Goal: Information Seeking & Learning: Learn about a topic

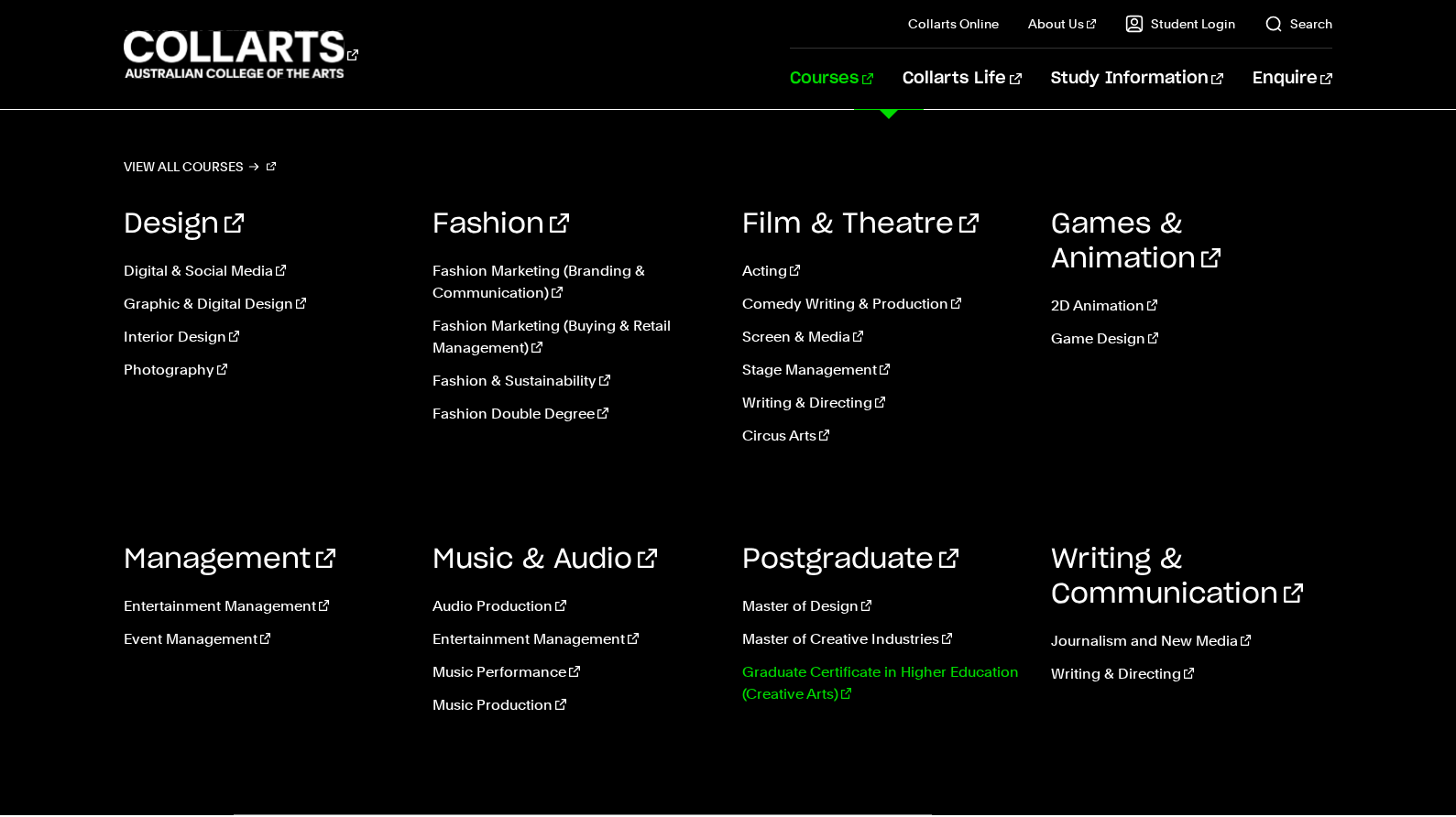
click at [833, 676] on link "Graduate Certificate in Higher Education (Creative Arts)" at bounding box center [882, 684] width 281 height 44
click at [834, 606] on link "Master of Design" at bounding box center [882, 605] width 281 height 22
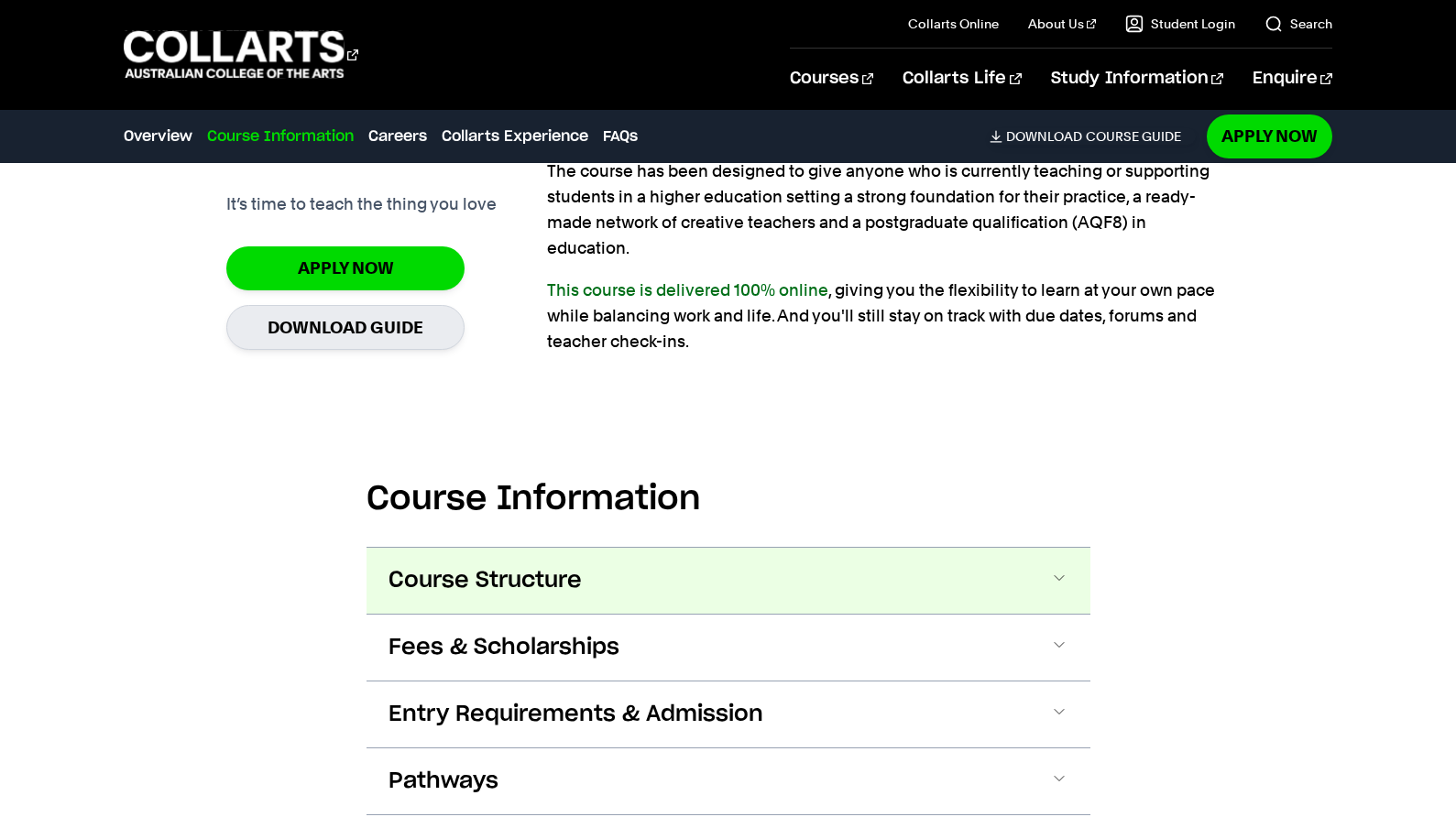
scroll to position [1740, 0]
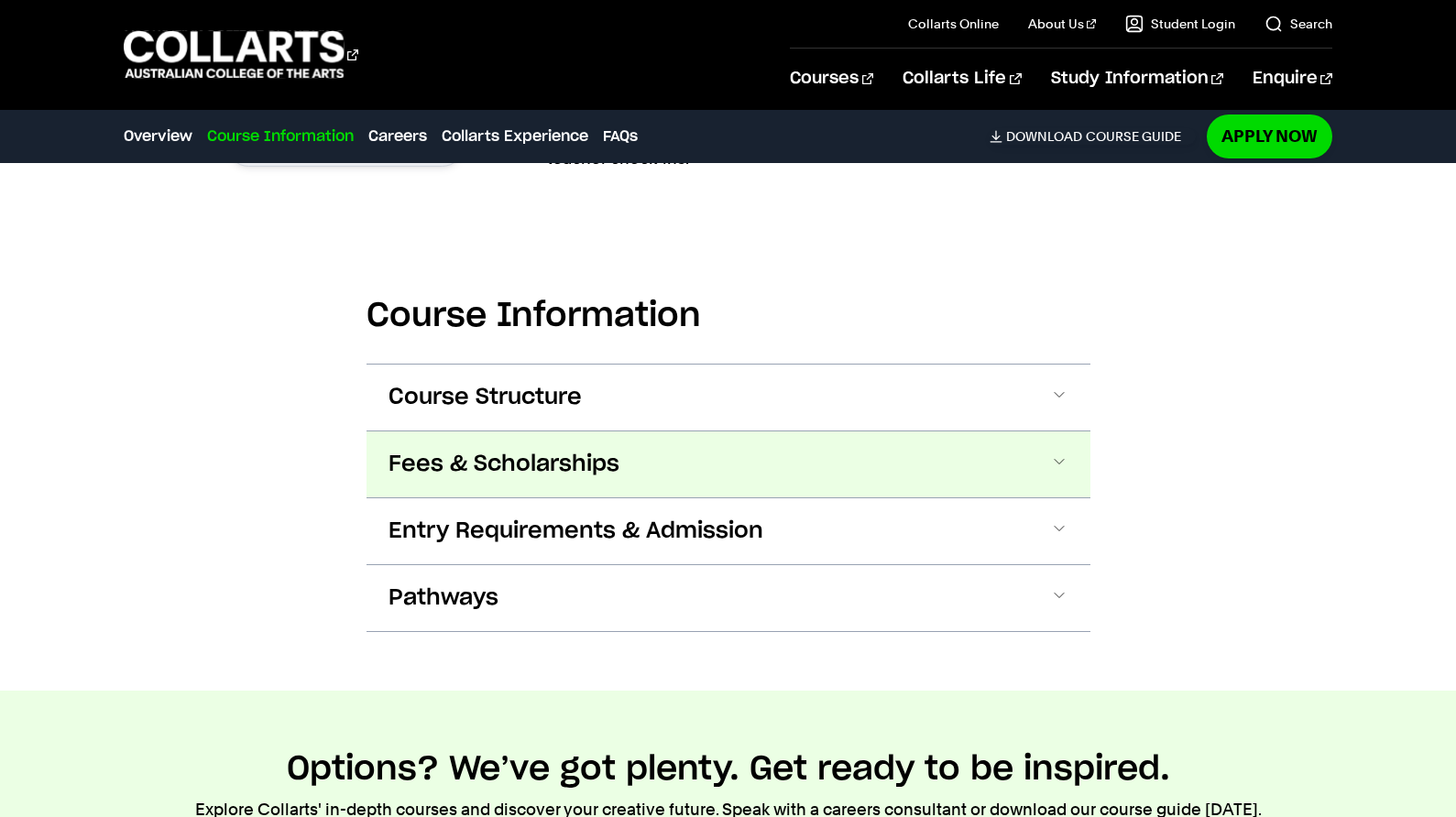
click at [1067, 459] on span at bounding box center [1058, 464] width 18 height 24
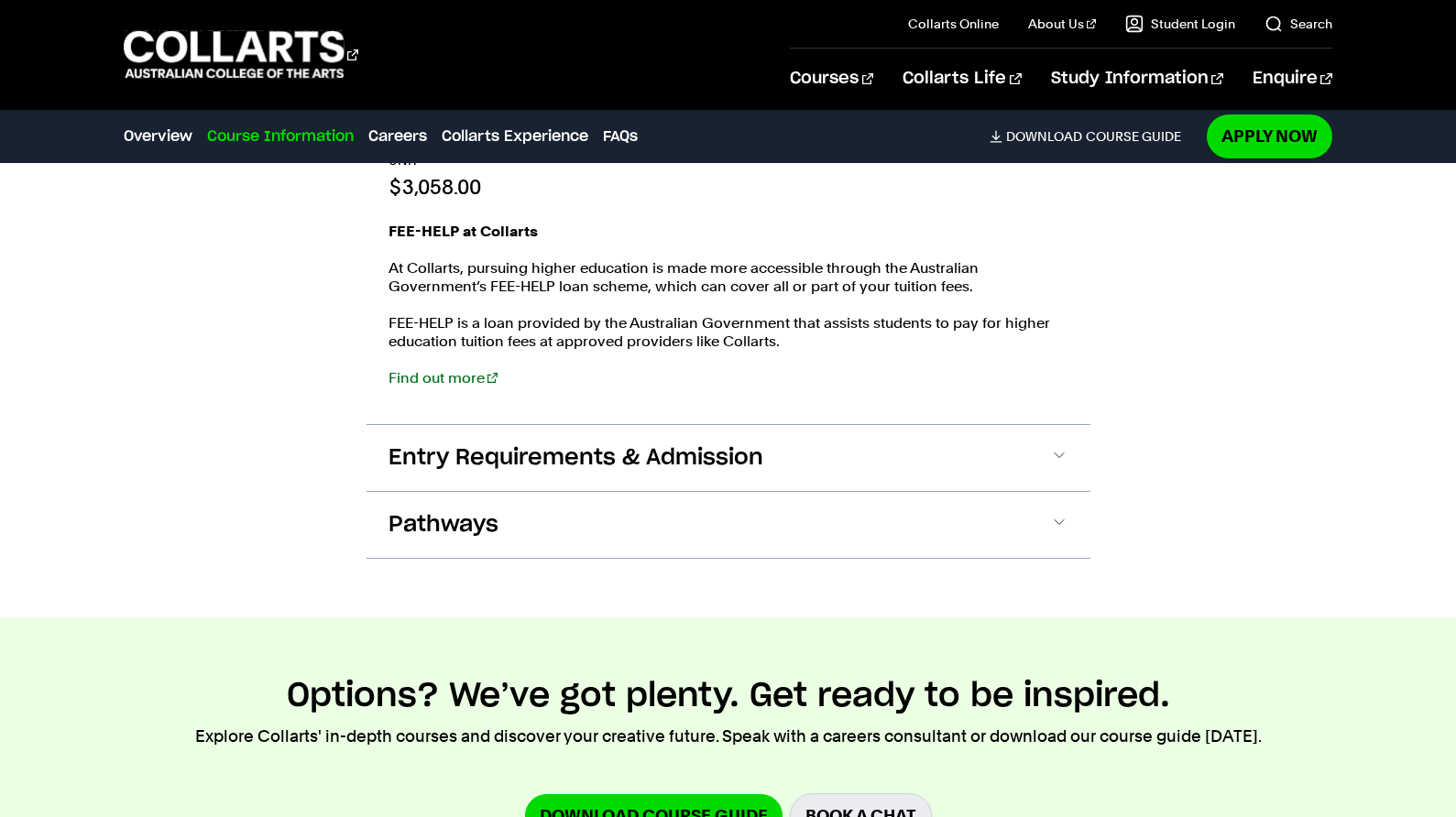
scroll to position [2275, 0]
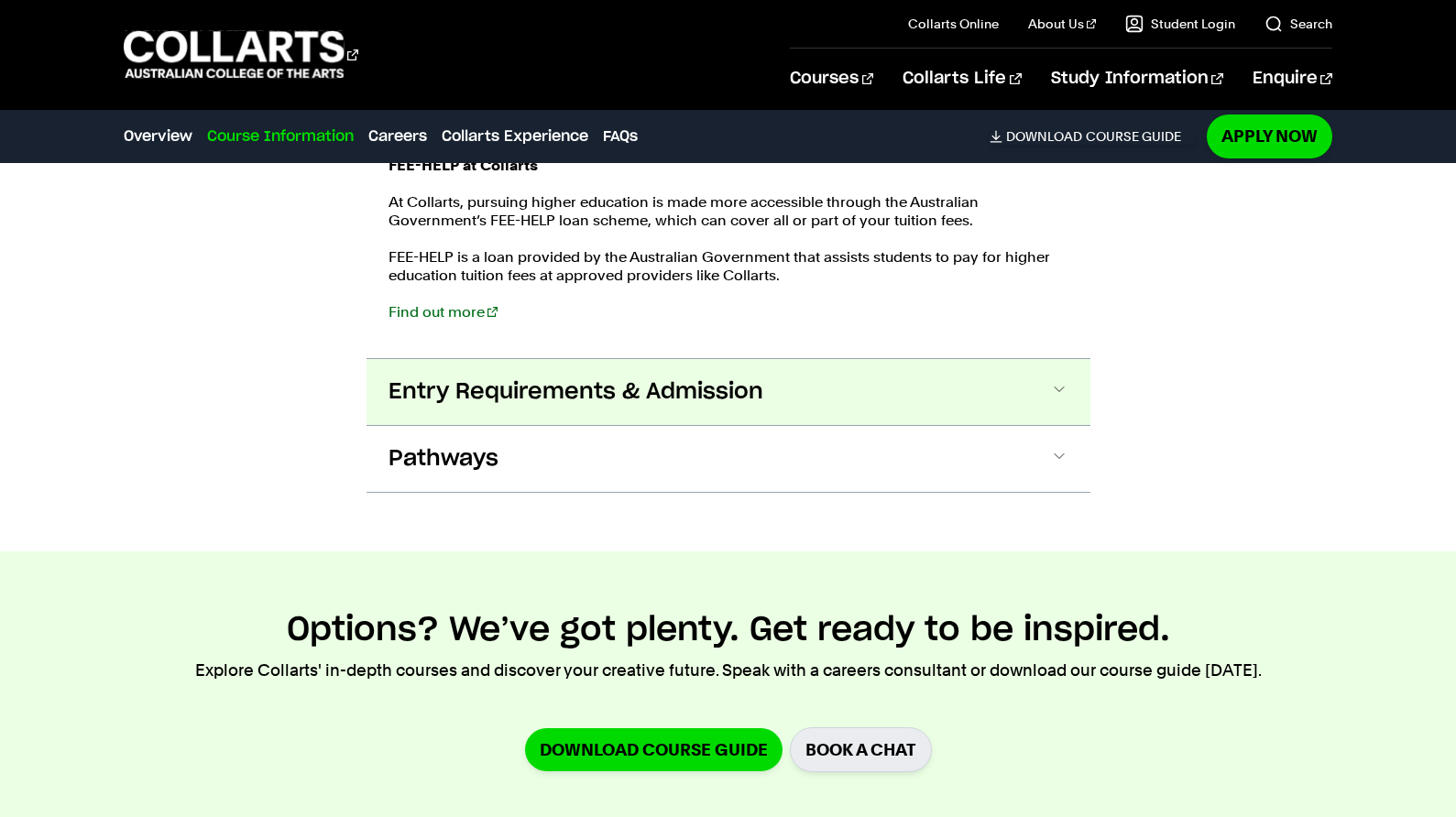
click at [1056, 385] on span at bounding box center [1058, 392] width 18 height 24
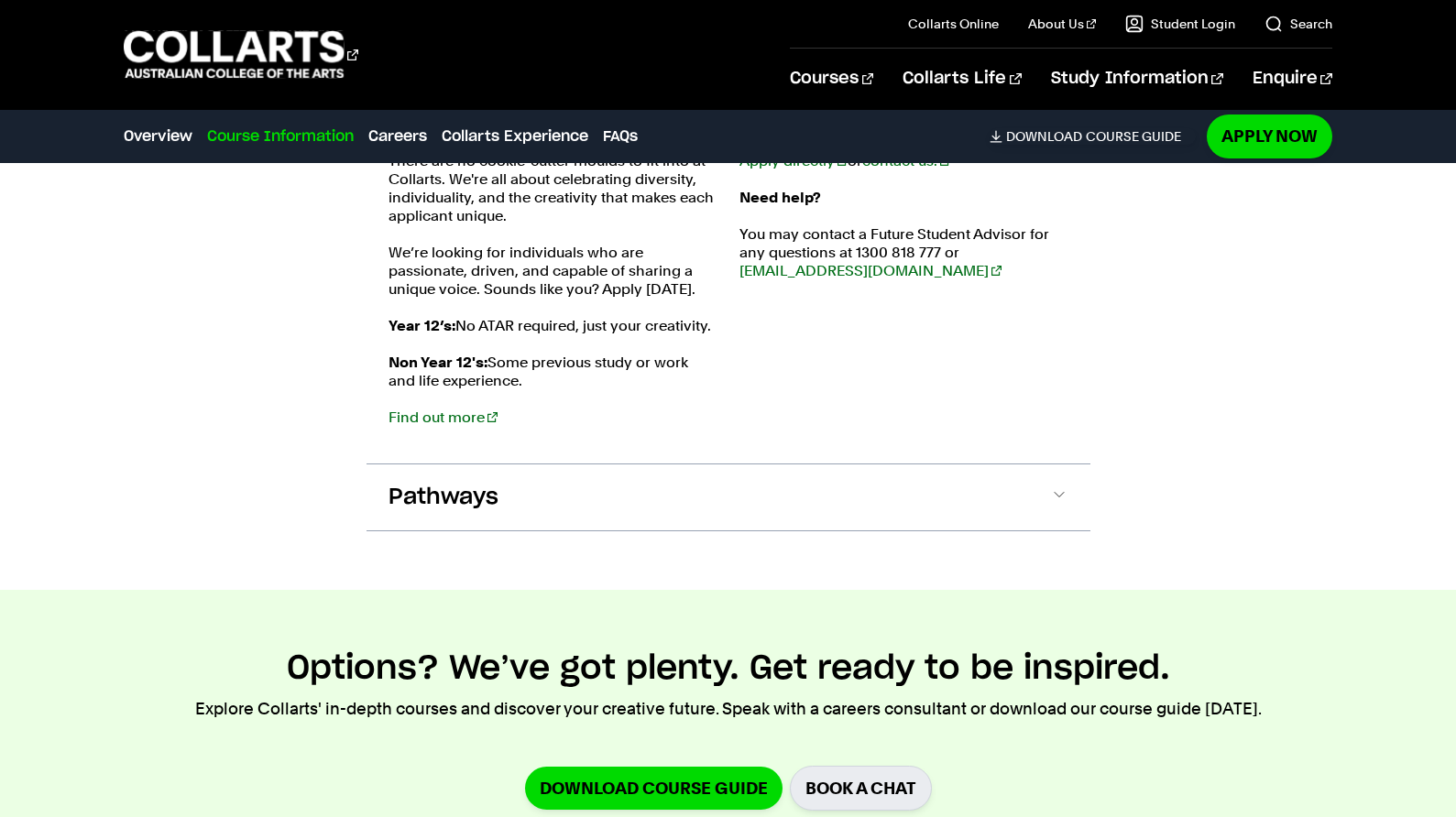
scroll to position [2738, 0]
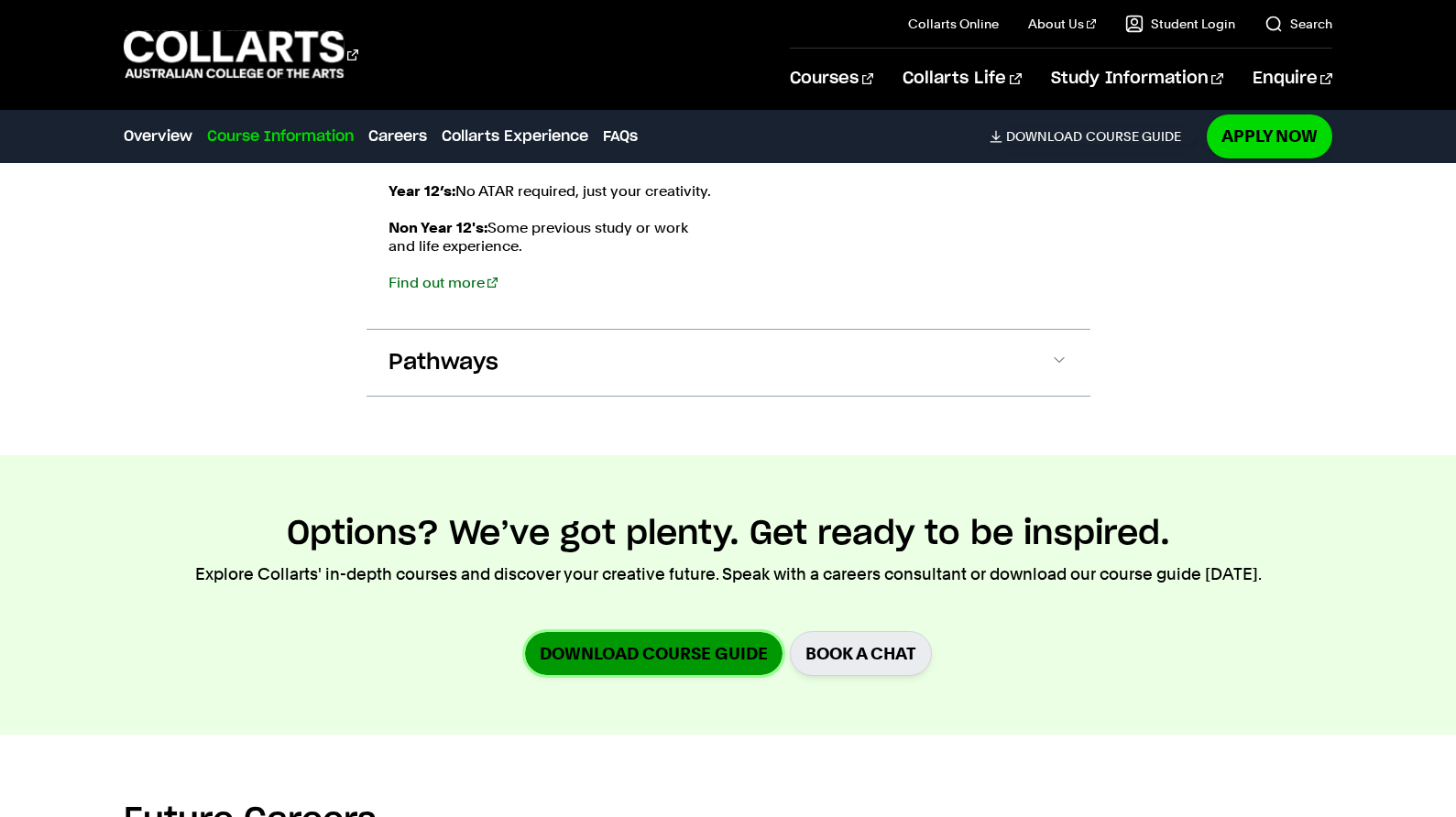
click at [659, 652] on link "Download Course Guide" at bounding box center [654, 653] width 257 height 43
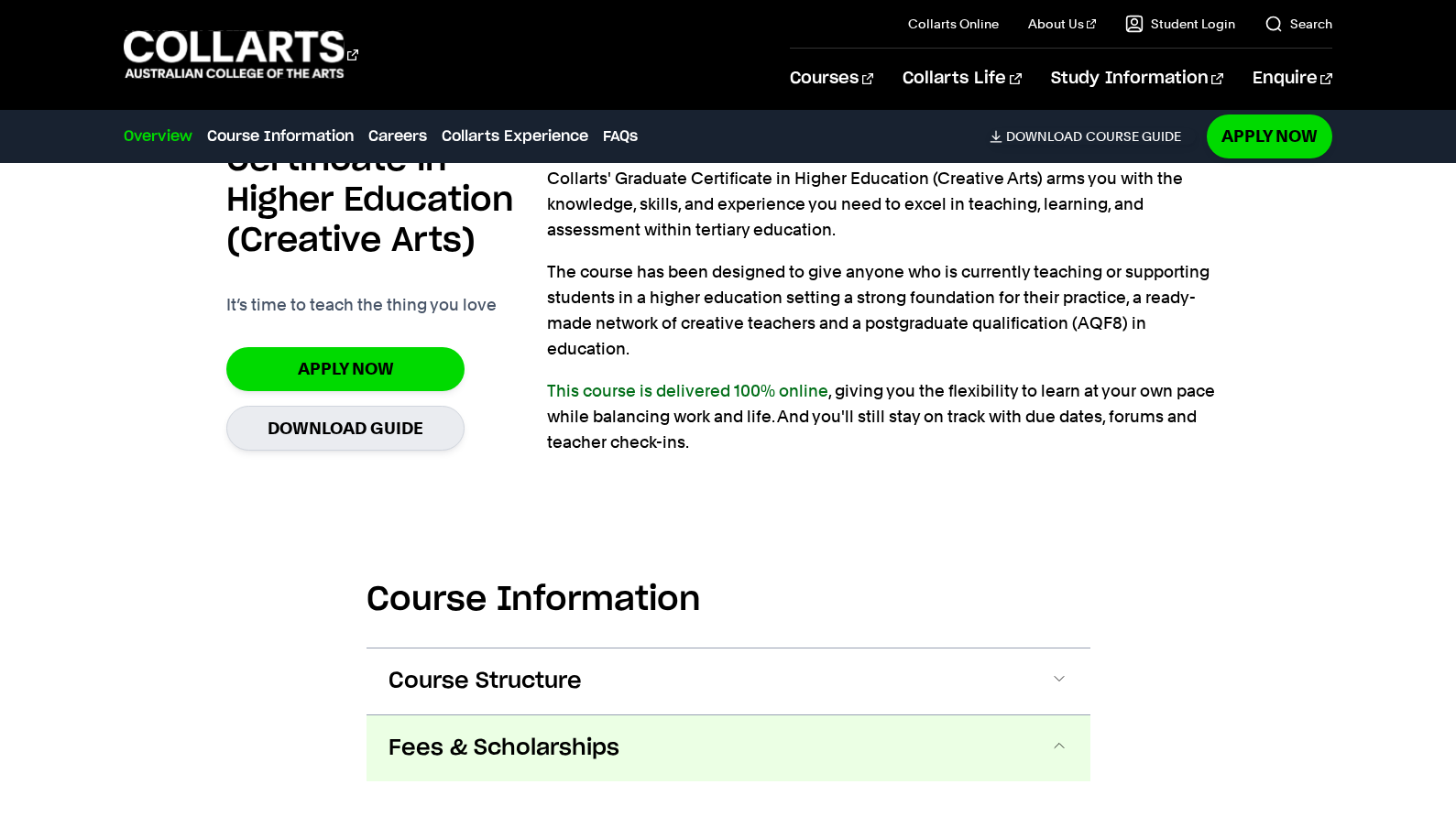
scroll to position [1465, 0]
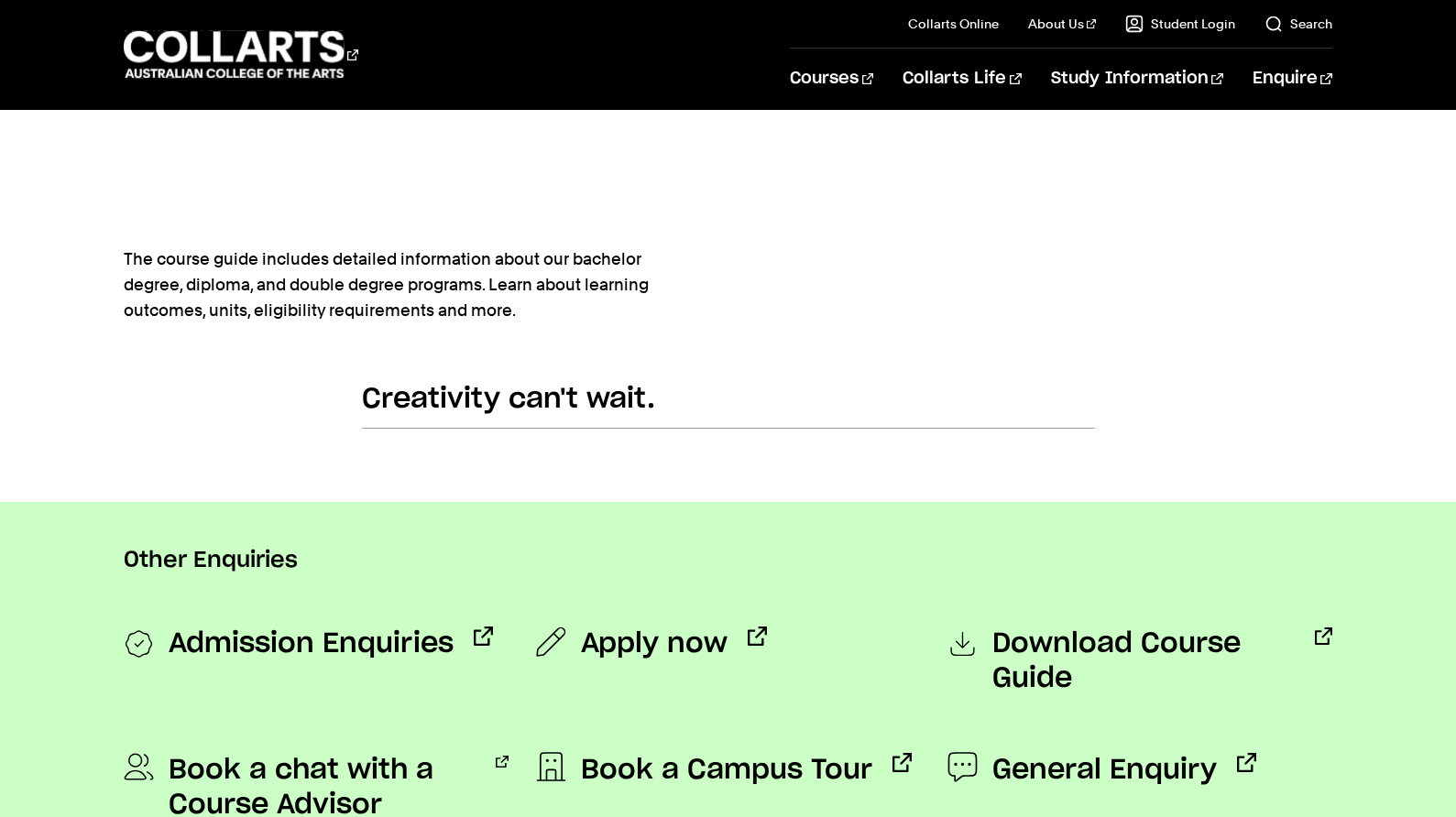
scroll to position [1099, 0]
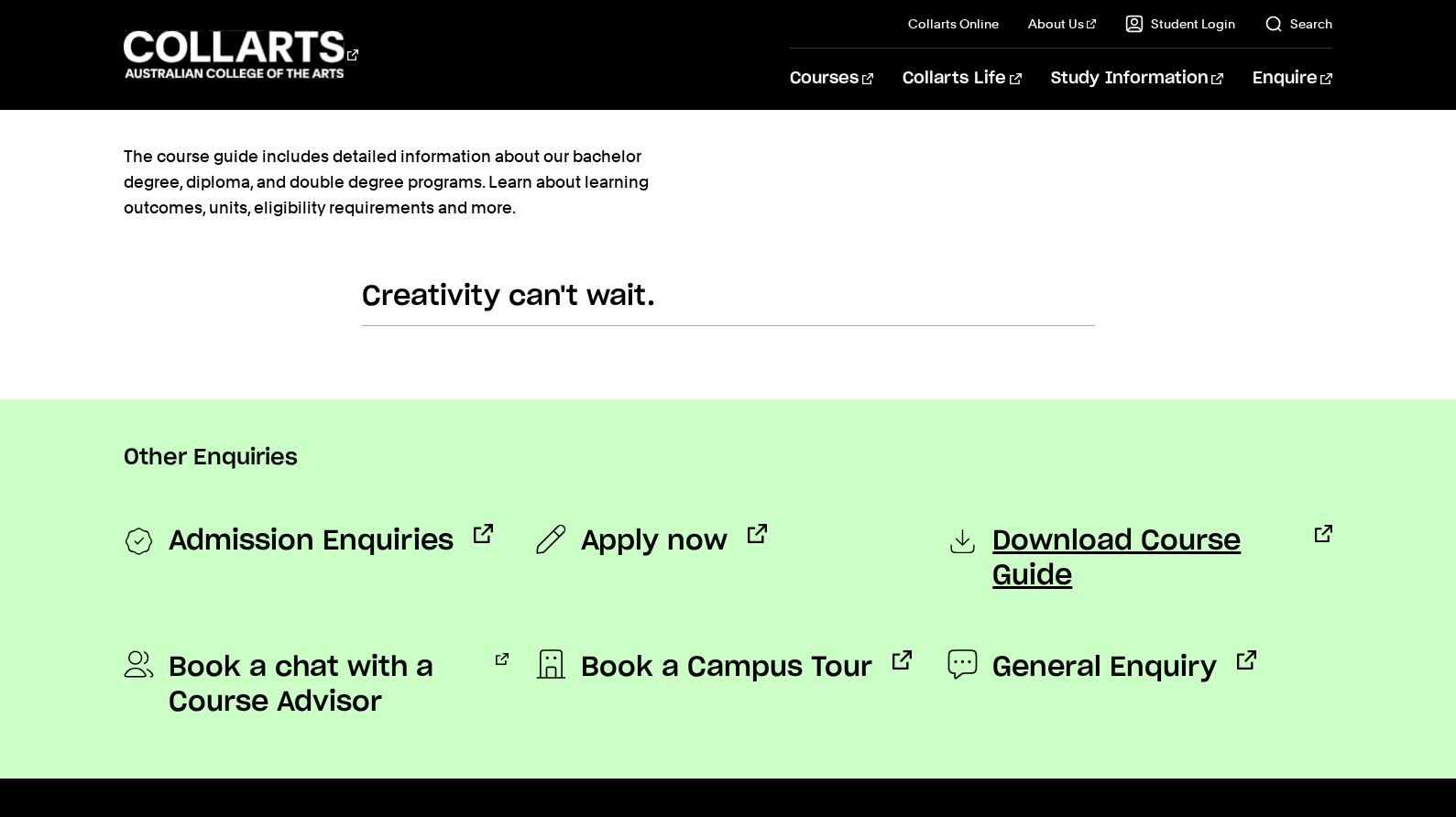
click at [1135, 548] on span "Download Course Guide" at bounding box center [1142, 559] width 302 height 70
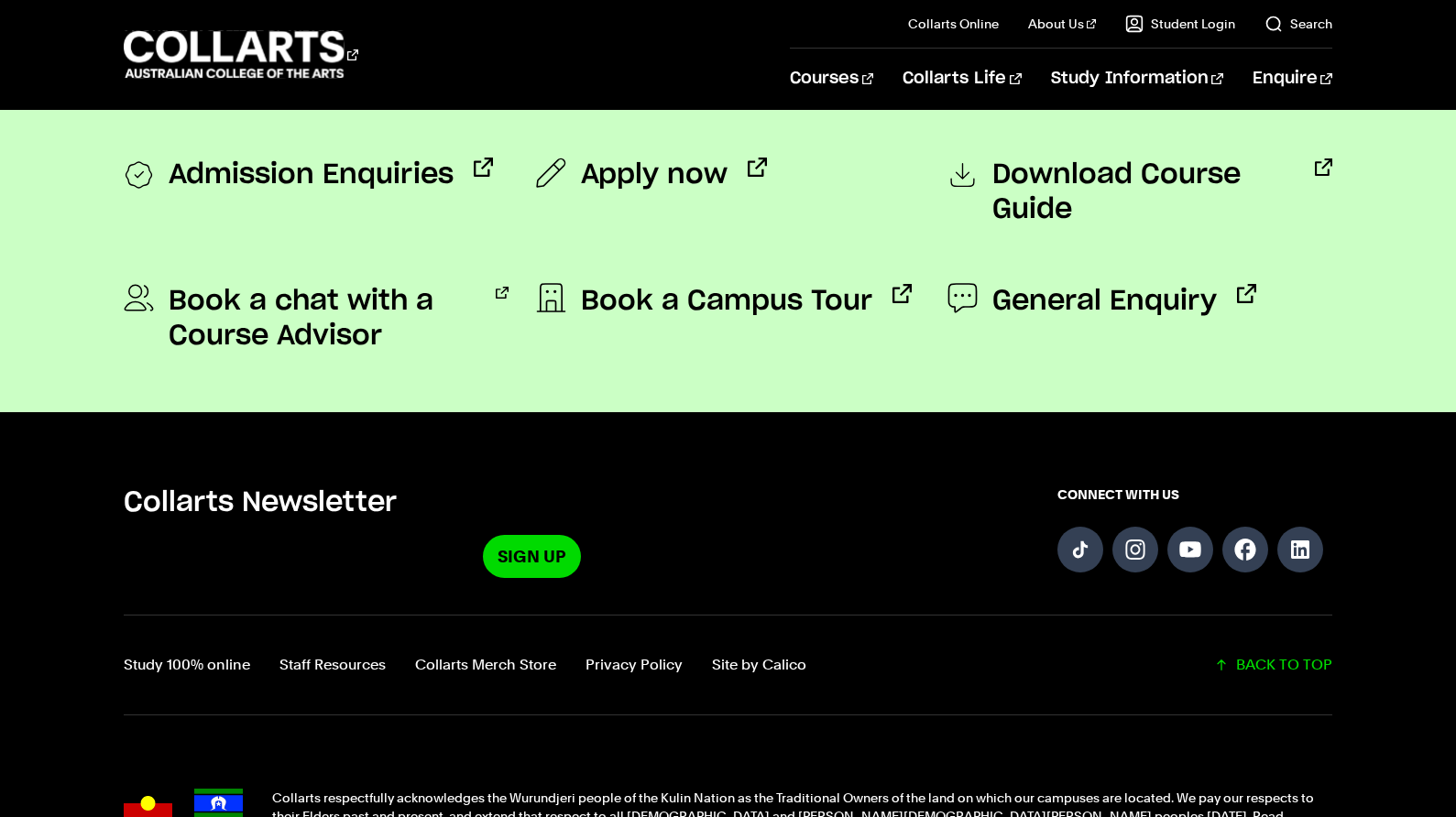
scroll to position [1624, 0]
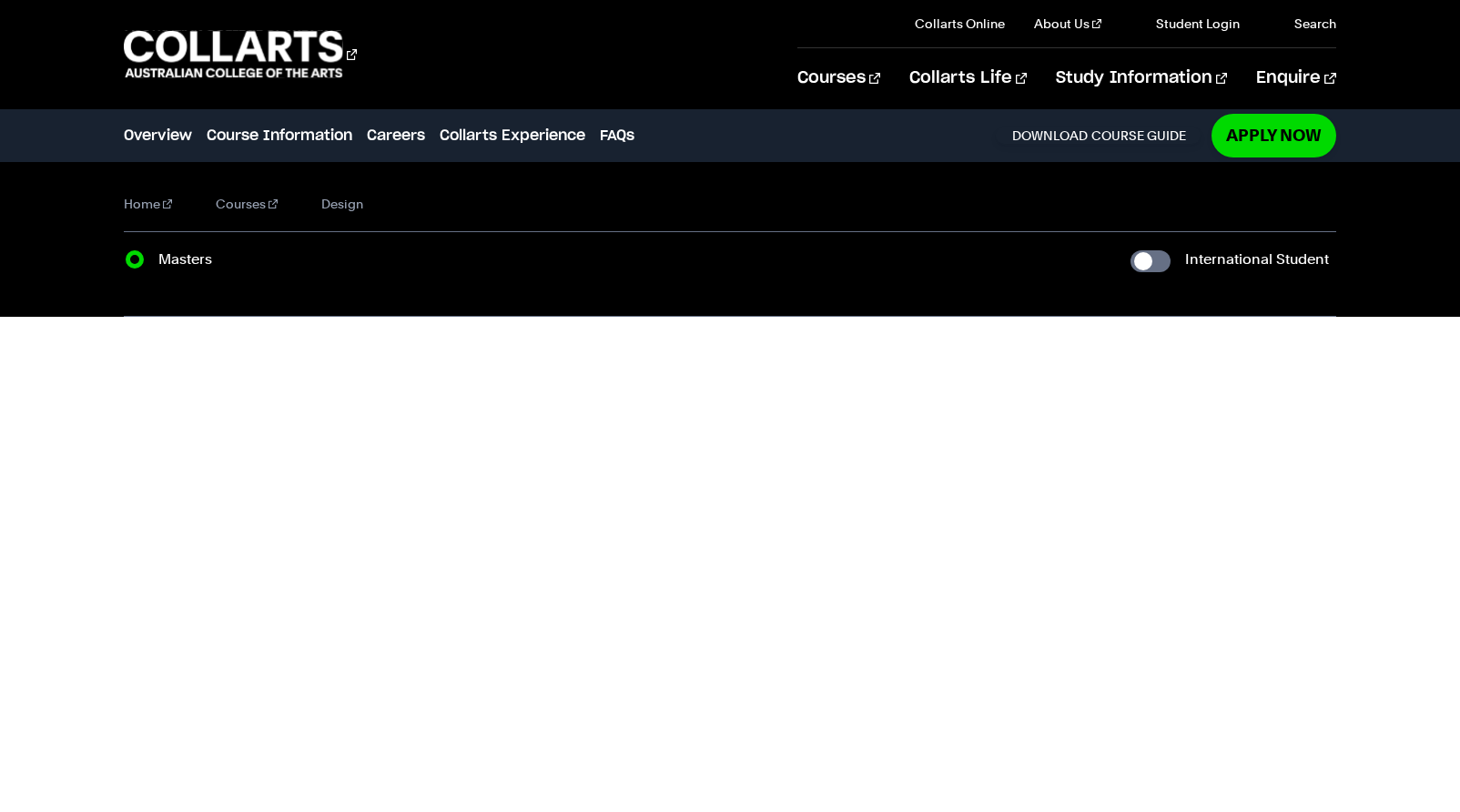
radio input "true"
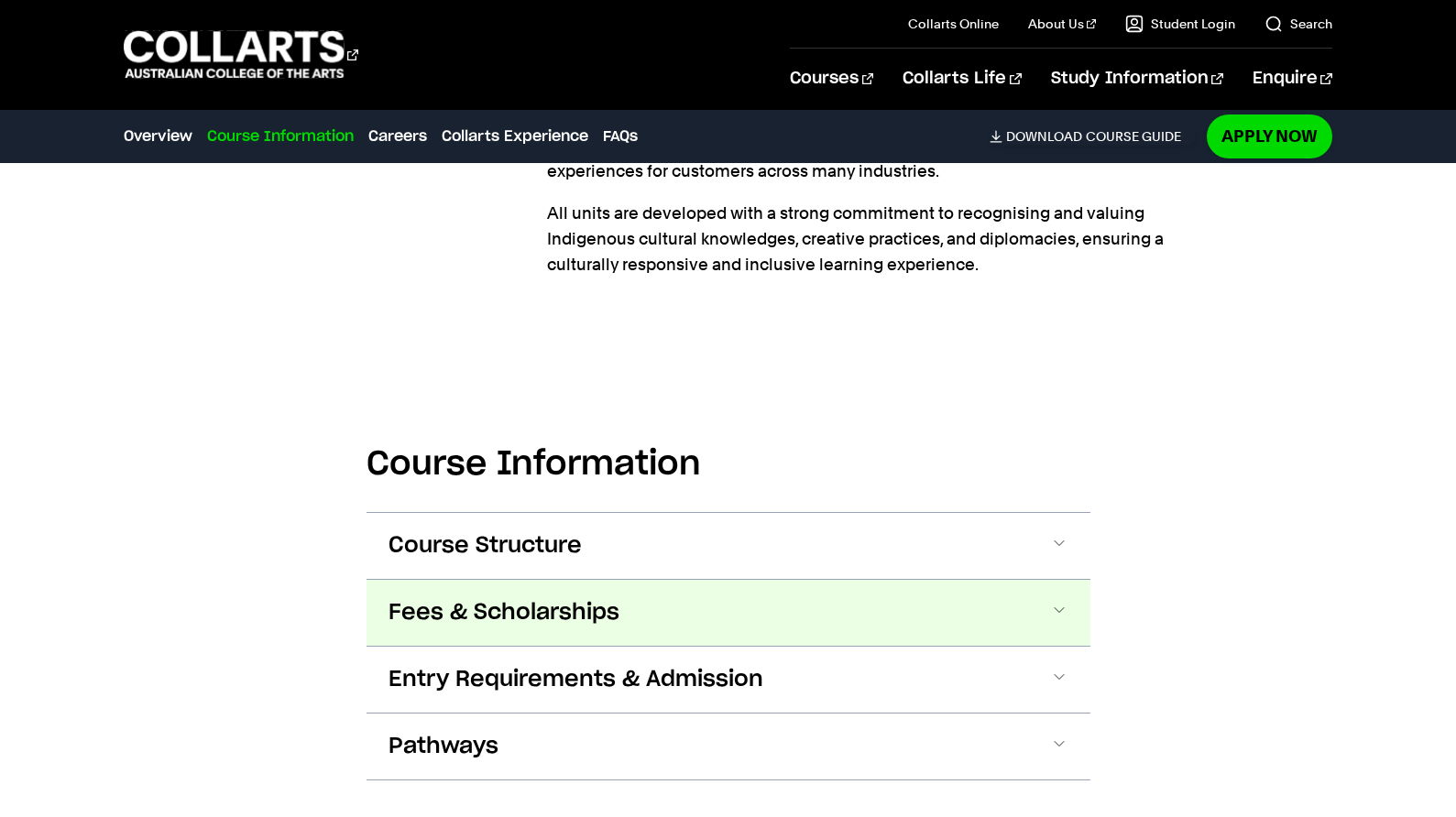
scroll to position [1008, 0]
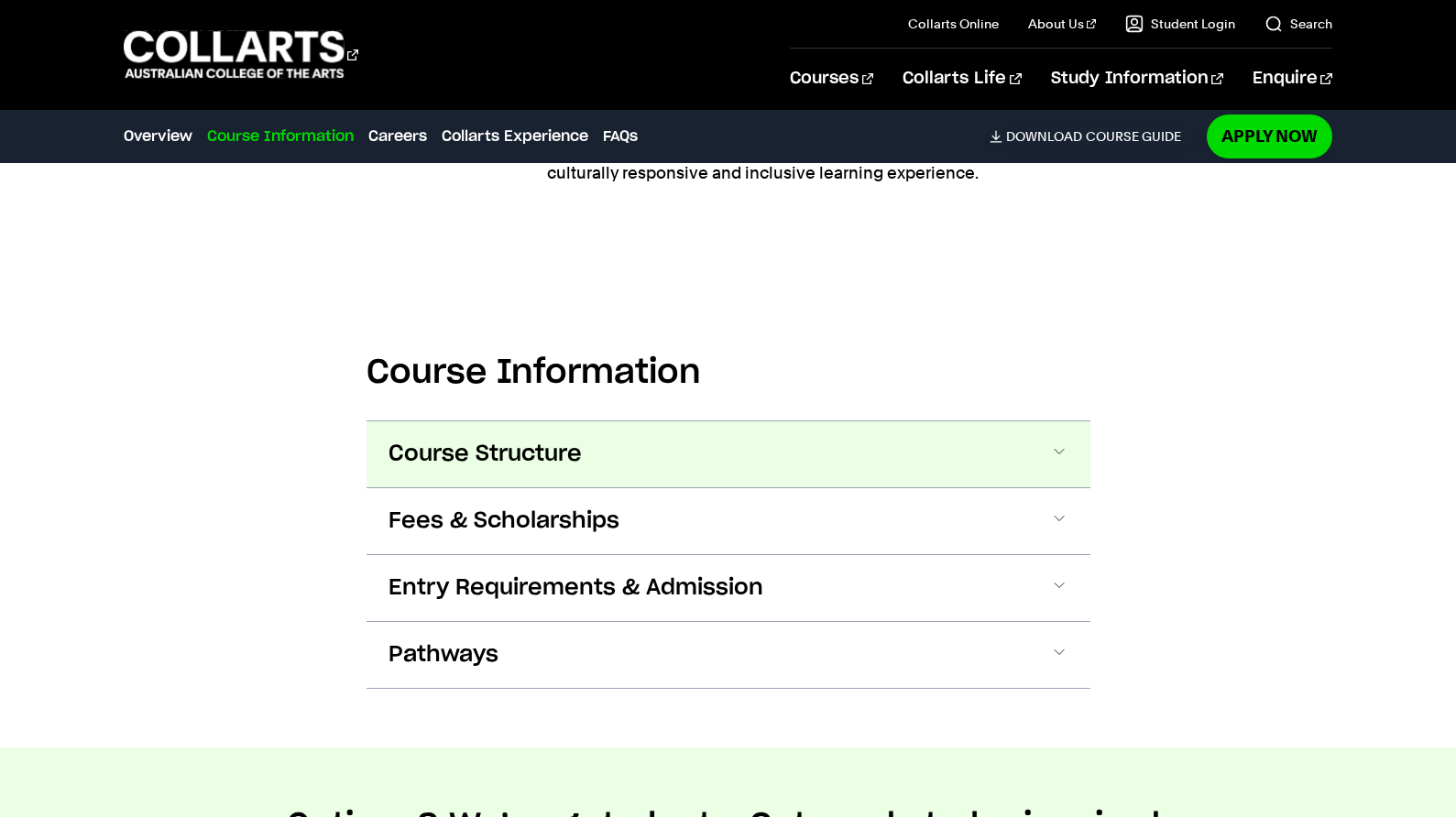
click at [1068, 451] on button "Course Structure" at bounding box center [728, 454] width 724 height 66
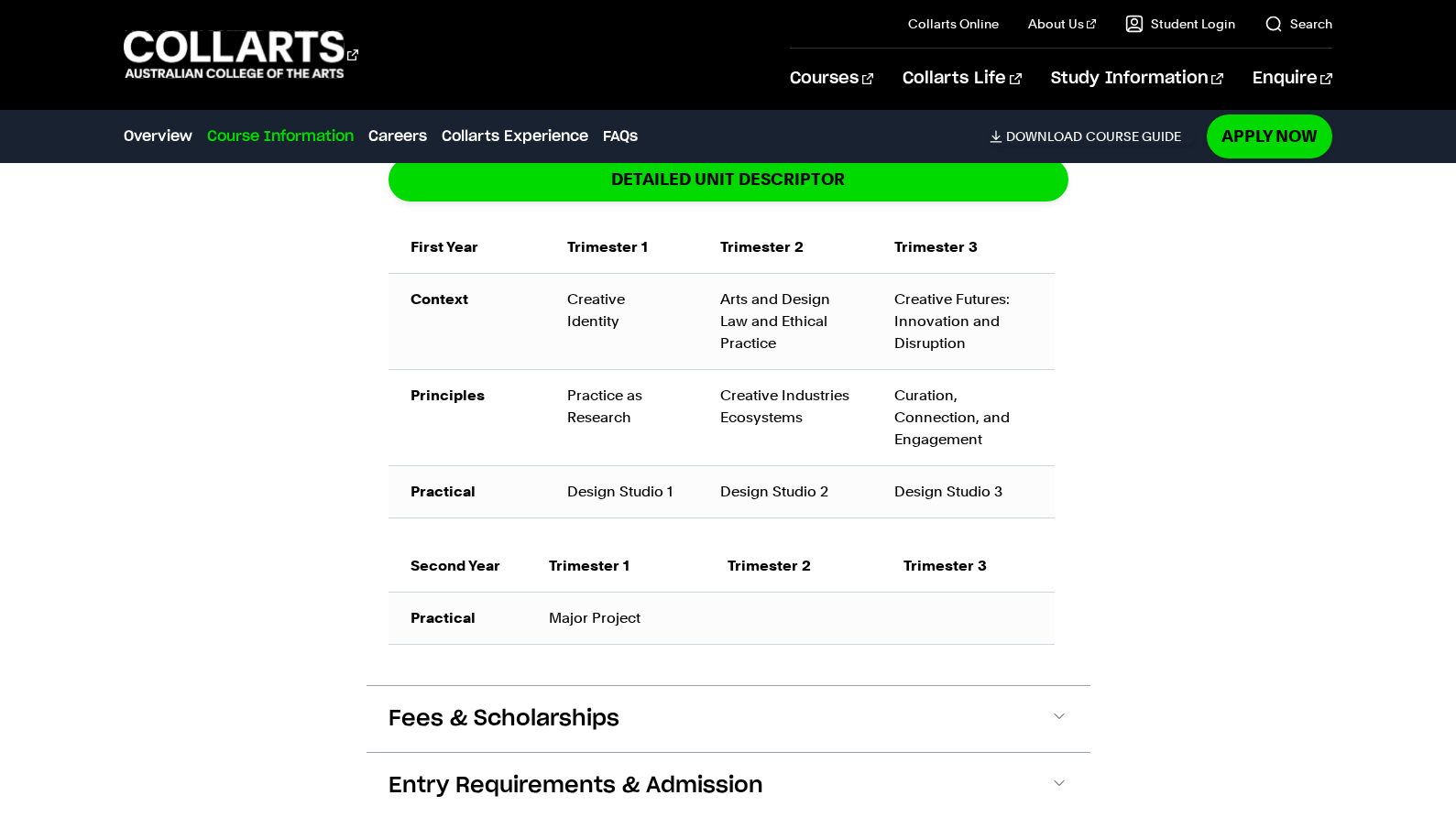
scroll to position [1447, 0]
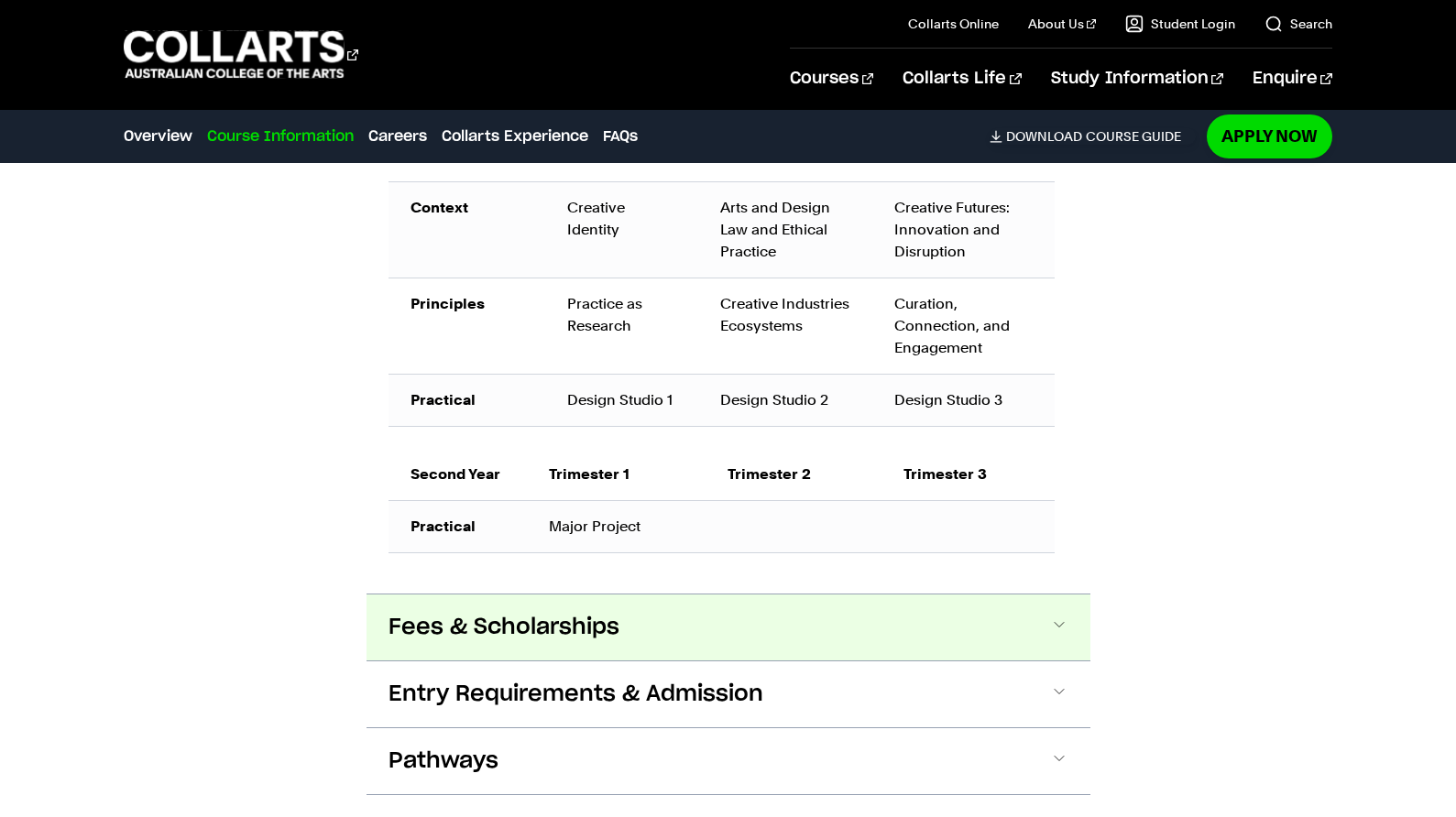
click at [1058, 640] on span at bounding box center [1058, 627] width 18 height 24
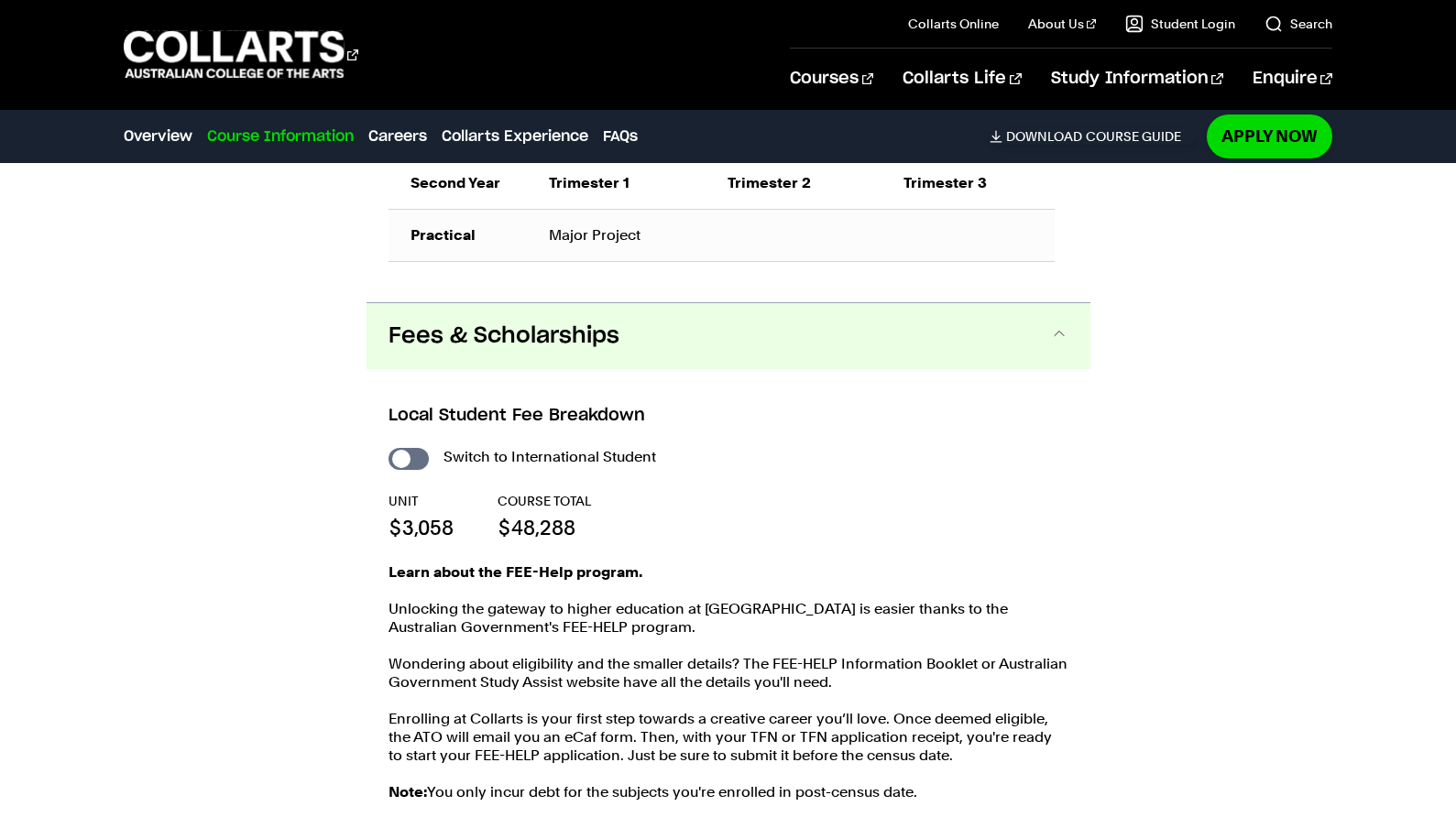
scroll to position [1899, 0]
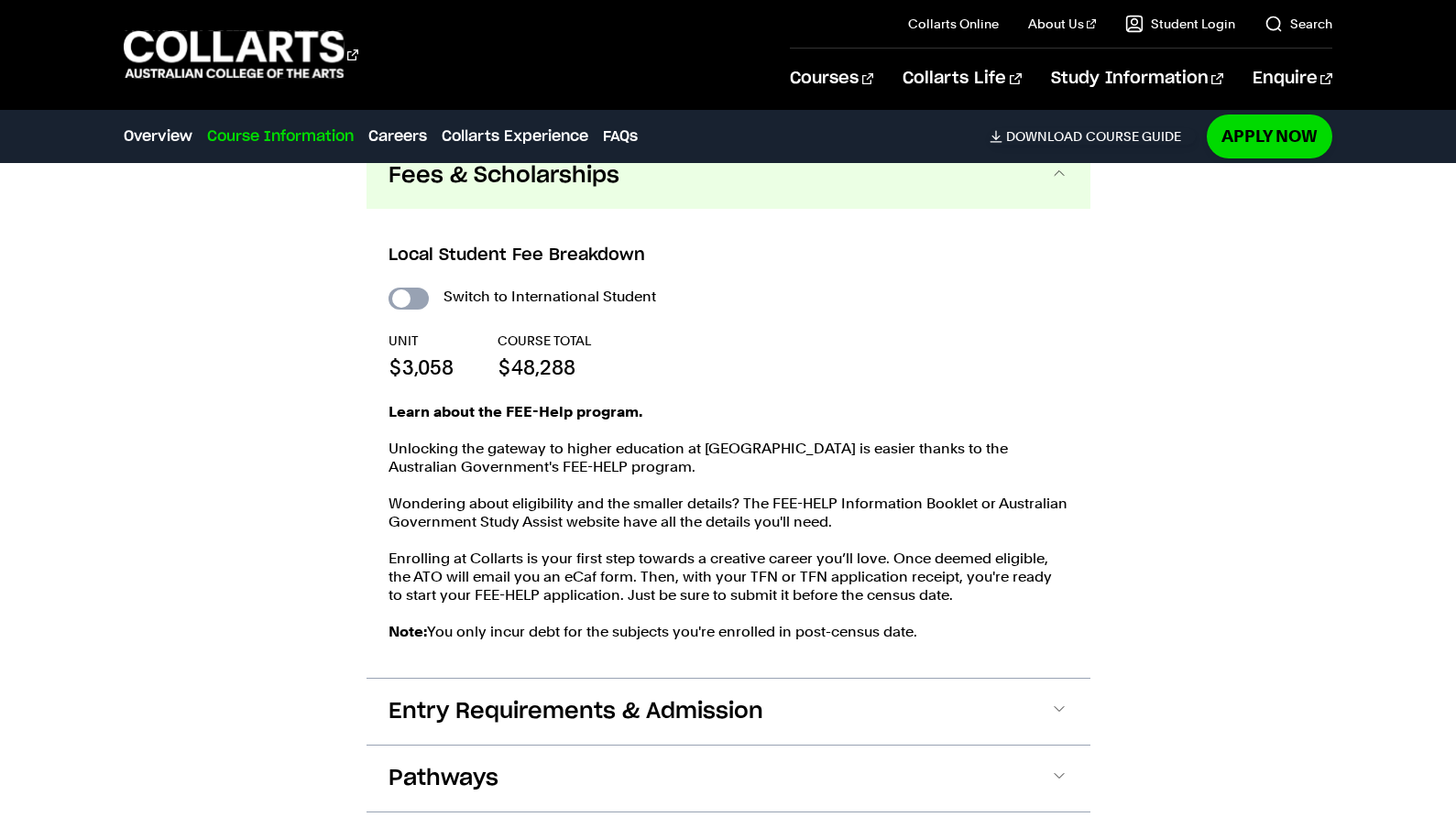
click at [400, 310] on input "International Student" at bounding box center [408, 298] width 40 height 22
checkbox input "true"
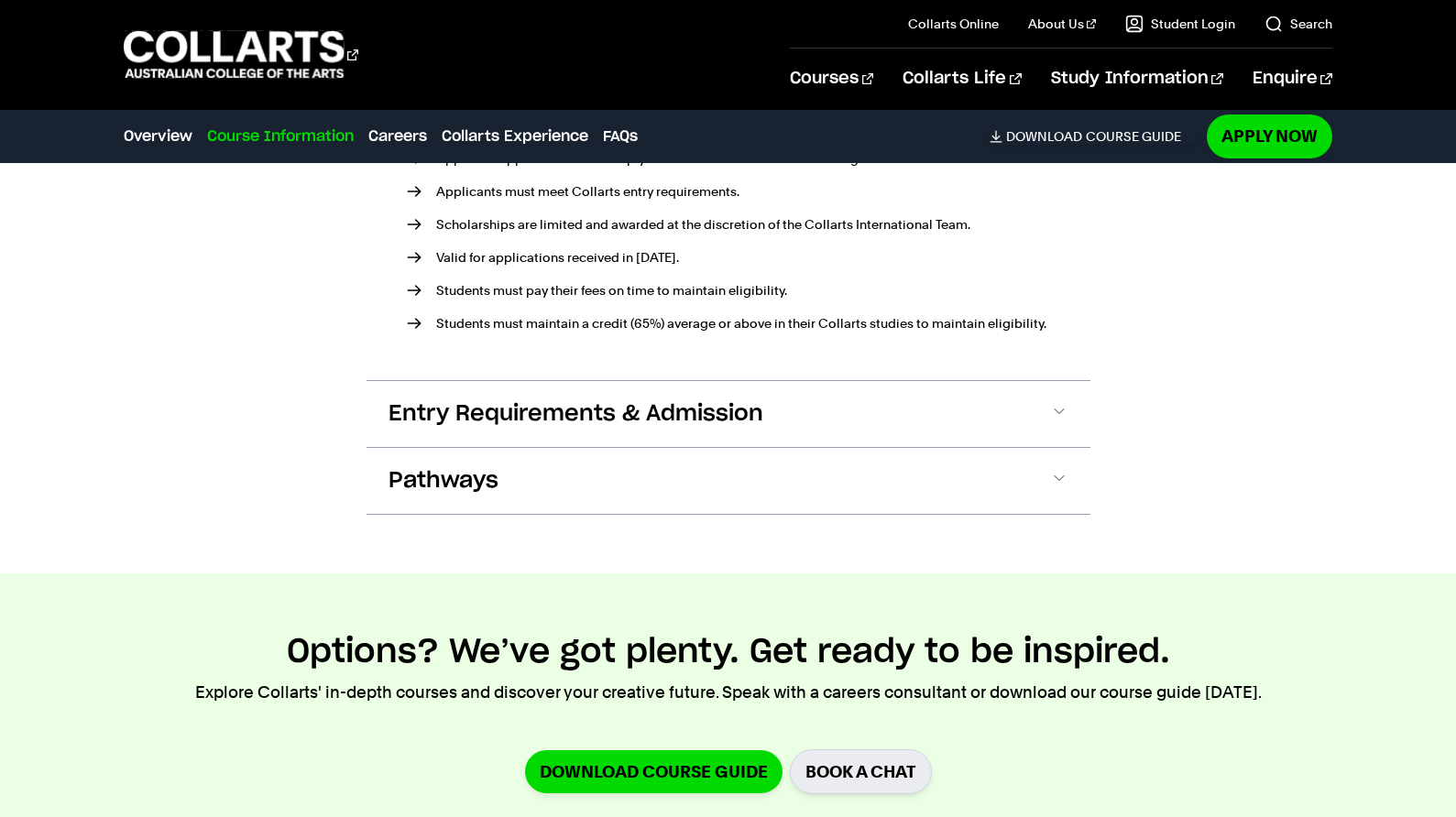
scroll to position [2448, 0]
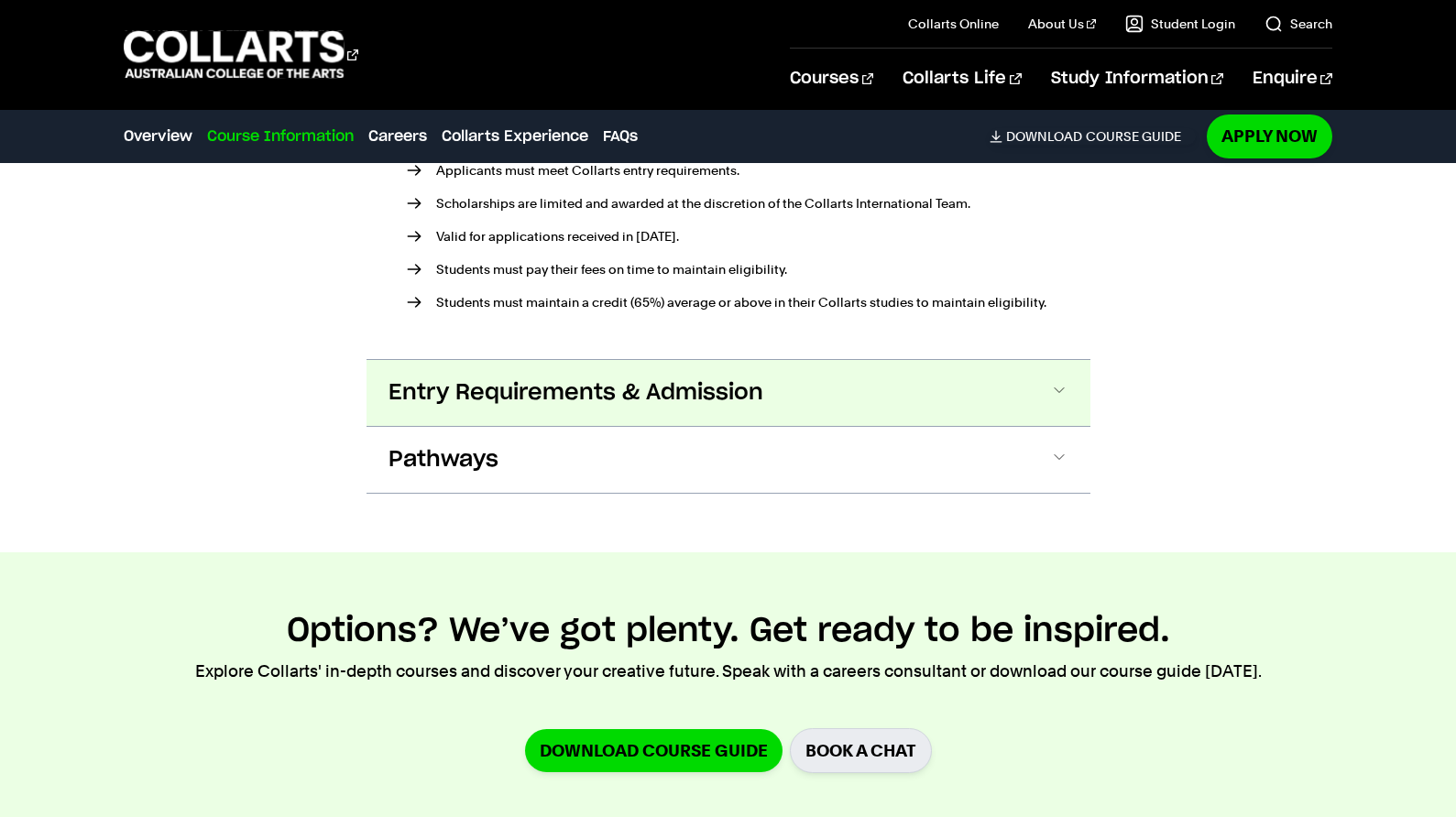
click at [1061, 405] on span at bounding box center [1058, 393] width 18 height 24
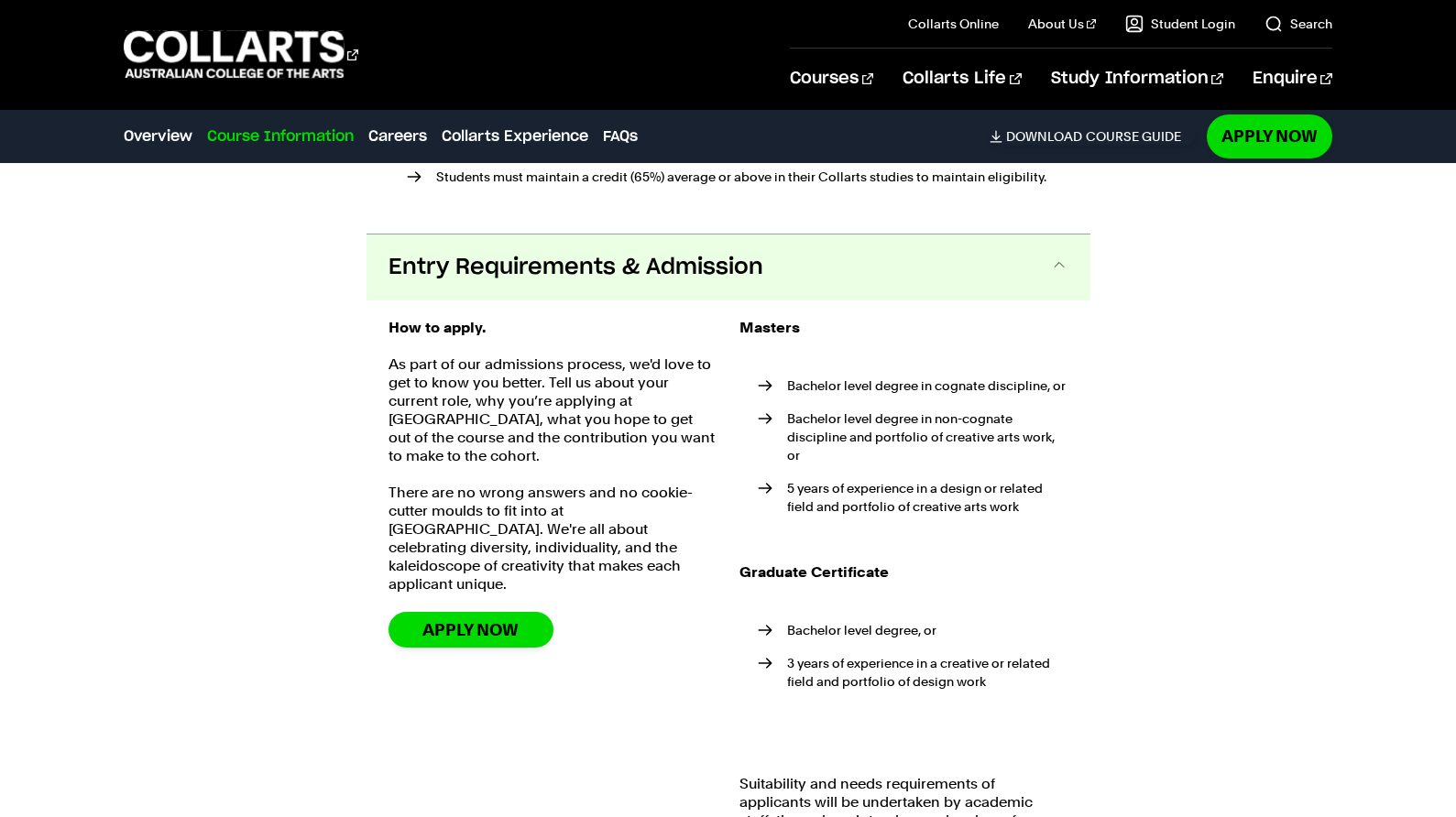
scroll to position [2391, 0]
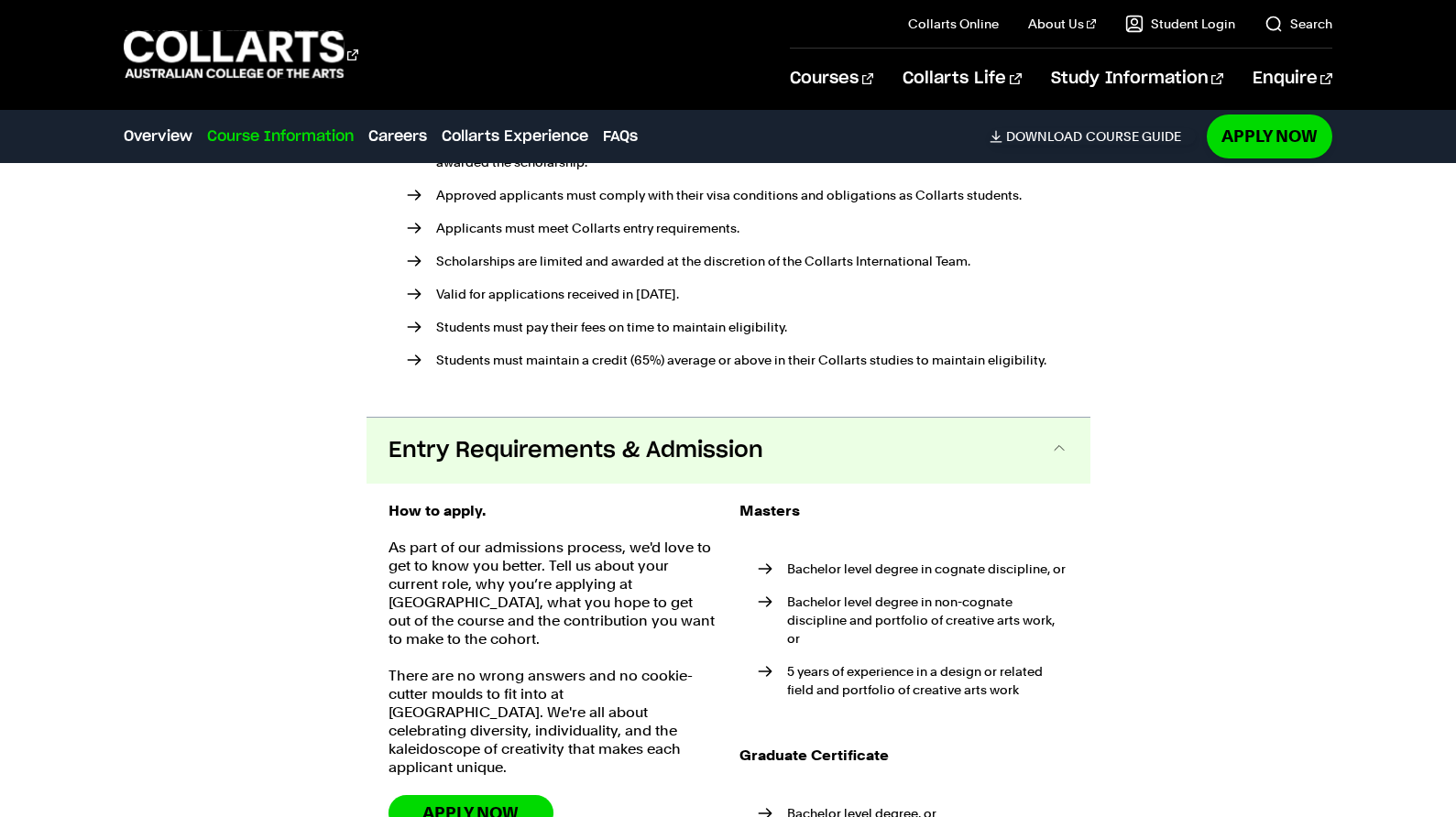
click at [1055, 462] on span at bounding box center [1058, 450] width 18 height 24
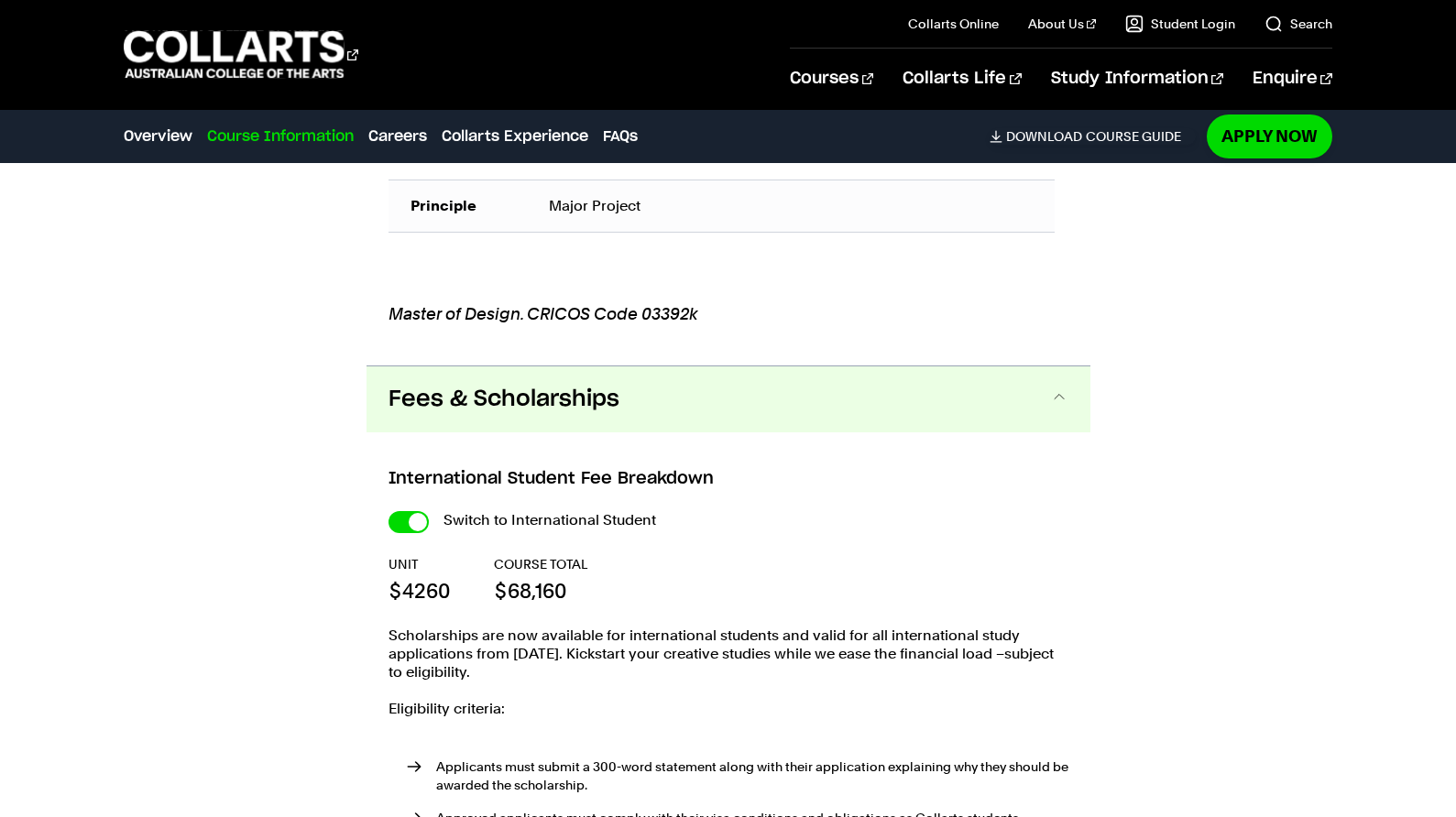
scroll to position [1749, 0]
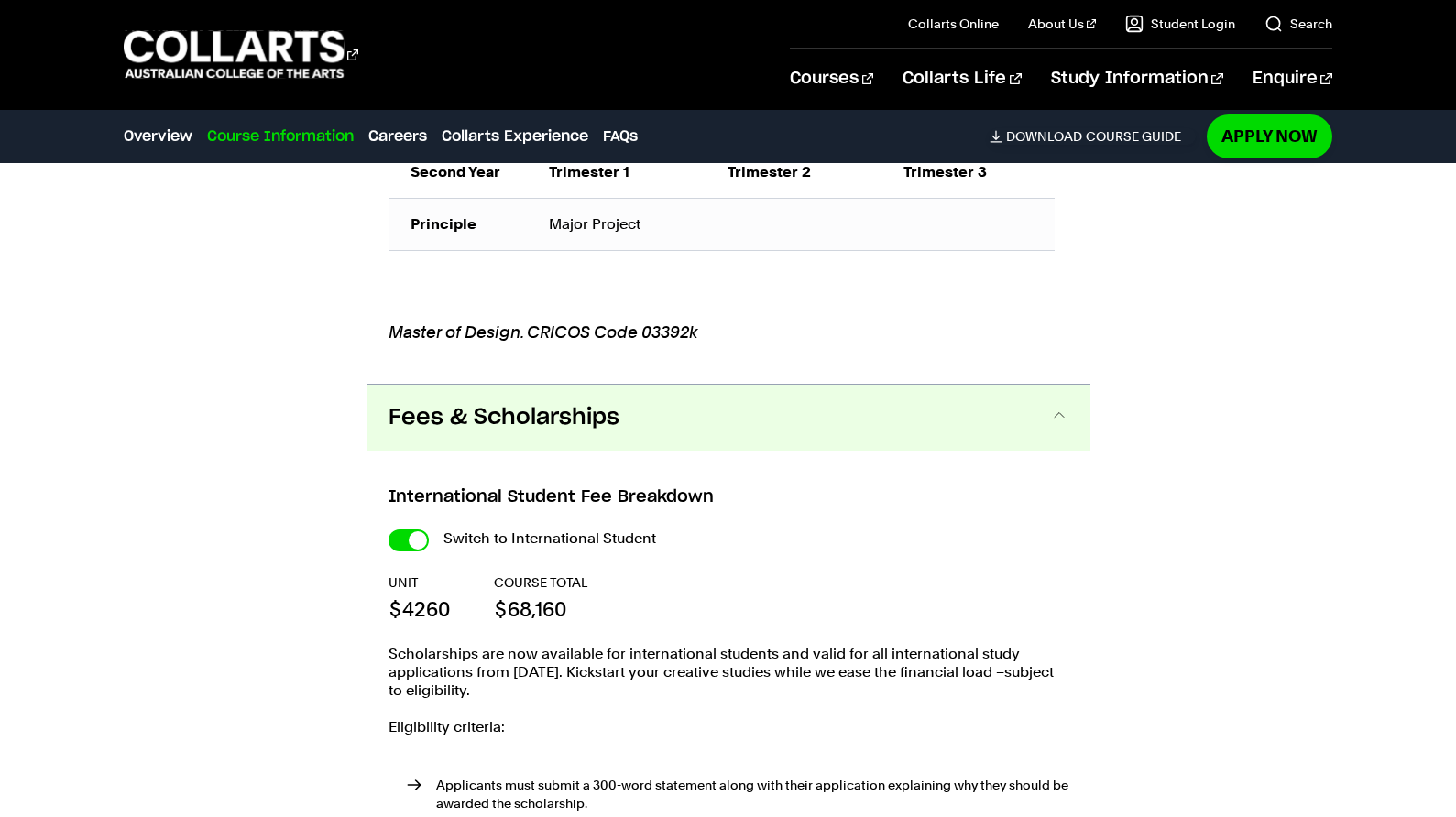
click at [1055, 430] on span at bounding box center [1058, 418] width 18 height 24
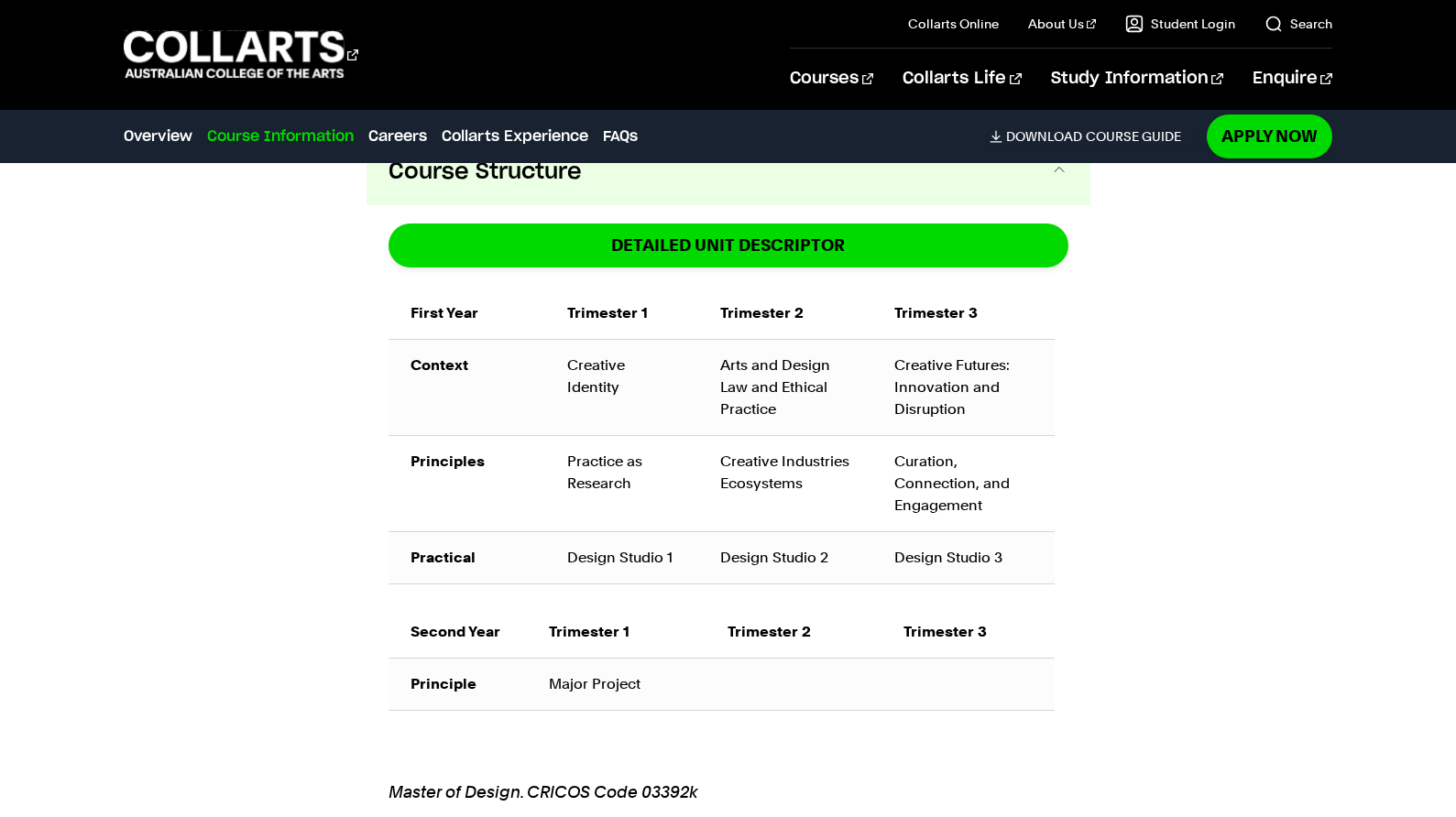
scroll to position [1200, 0]
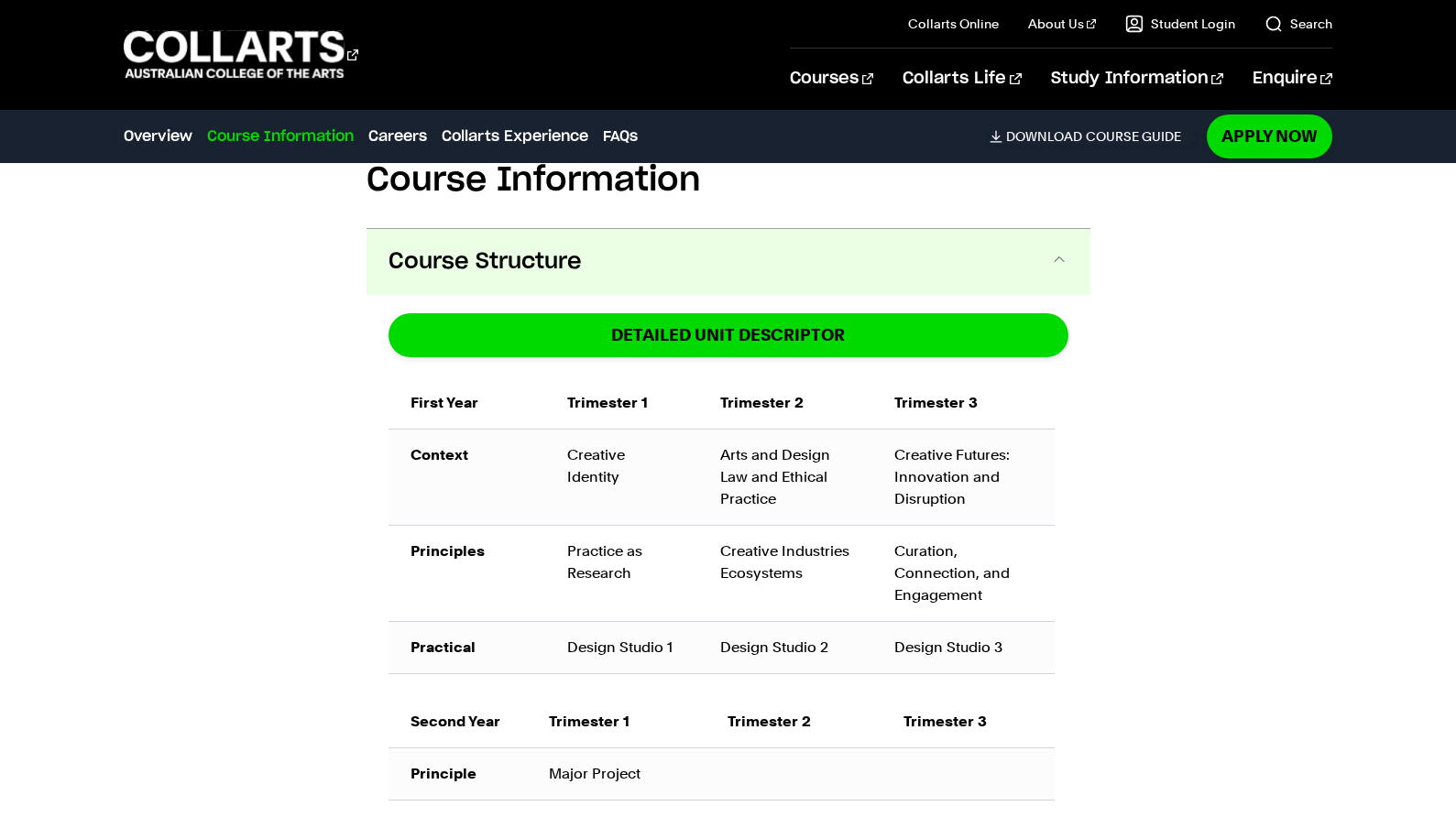
click at [1054, 261] on span at bounding box center [1058, 261] width 18 height 24
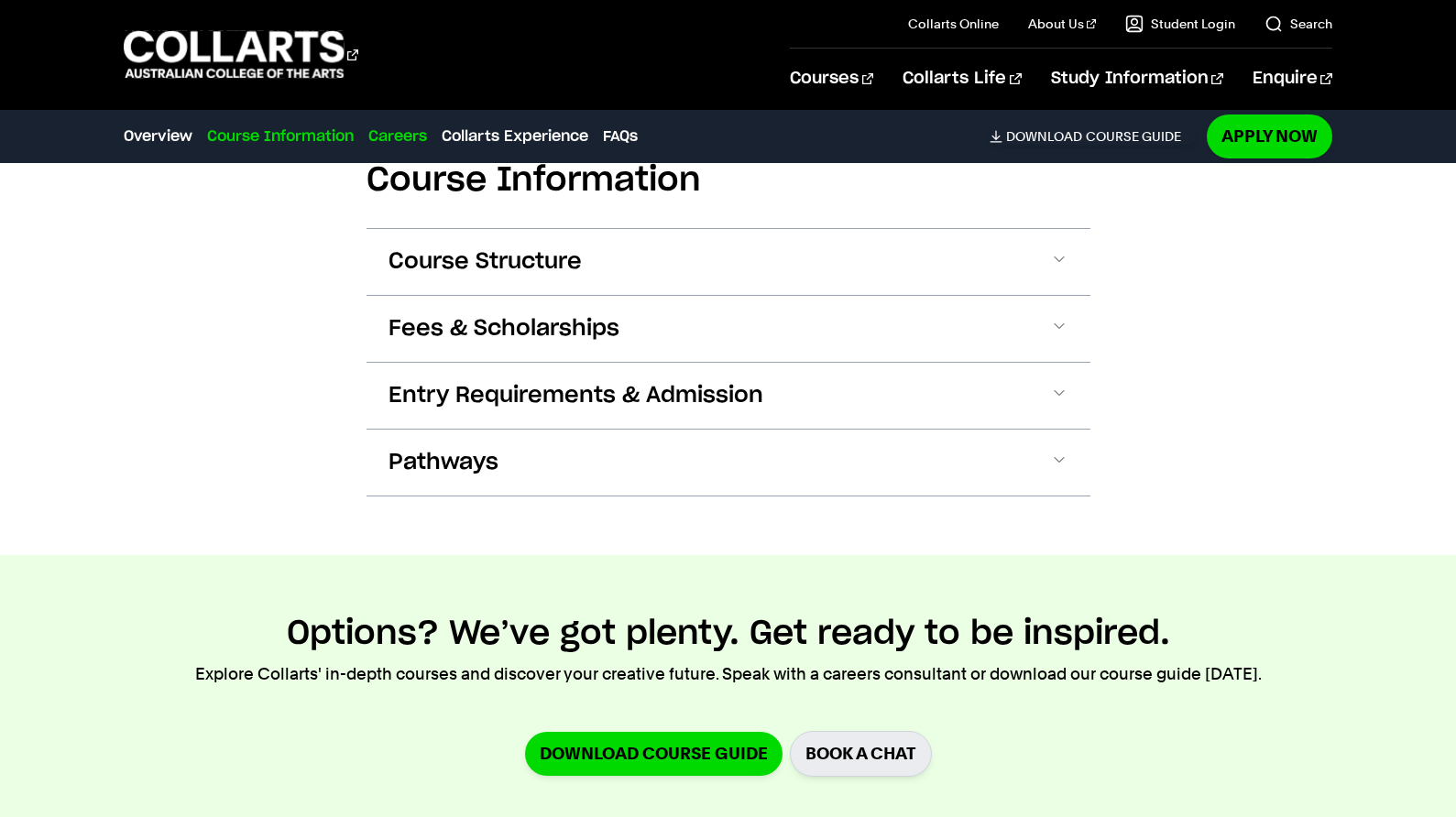
click at [394, 140] on link "Careers" at bounding box center [397, 136] width 58 height 22
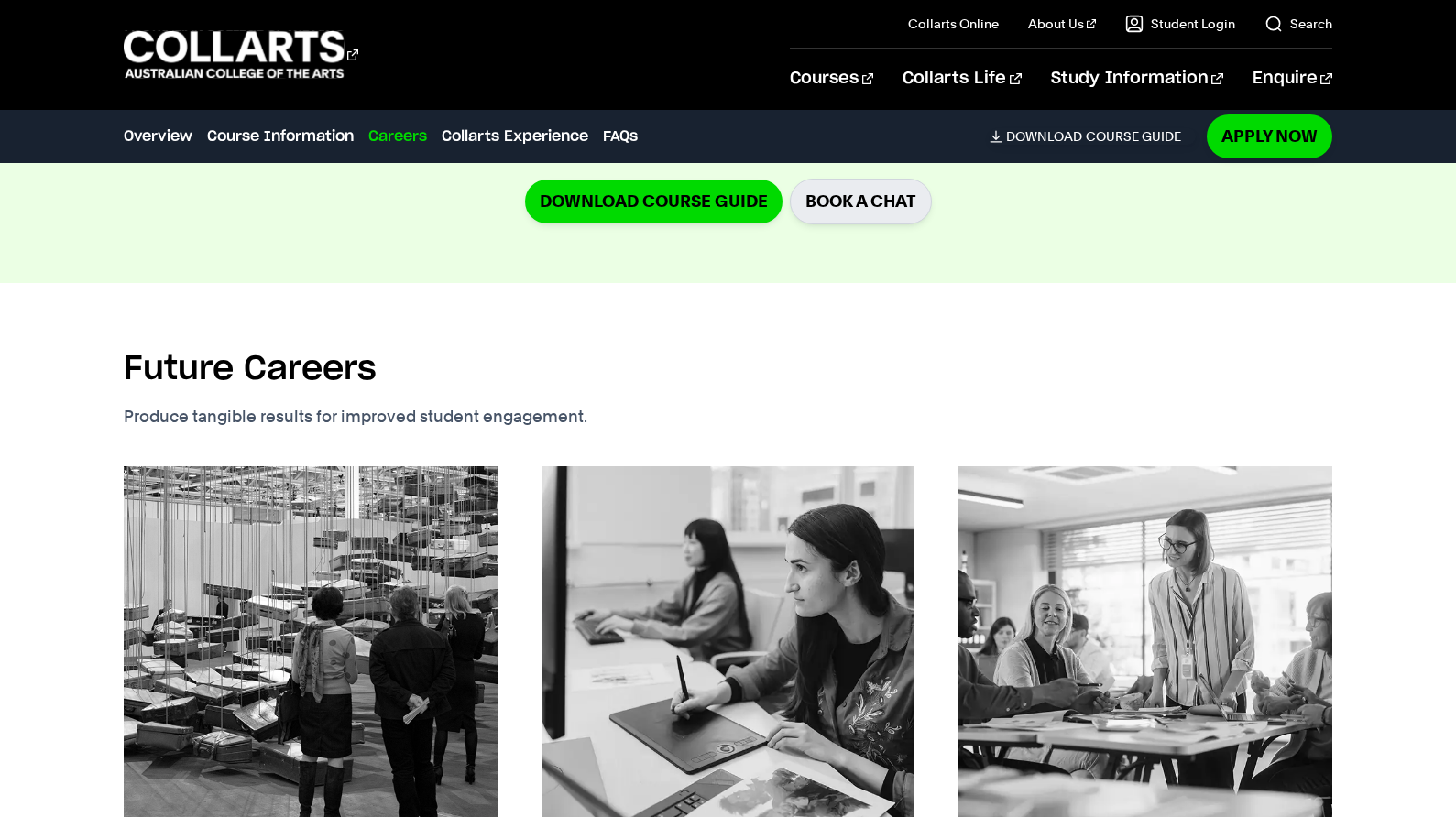
scroll to position [1598, 0]
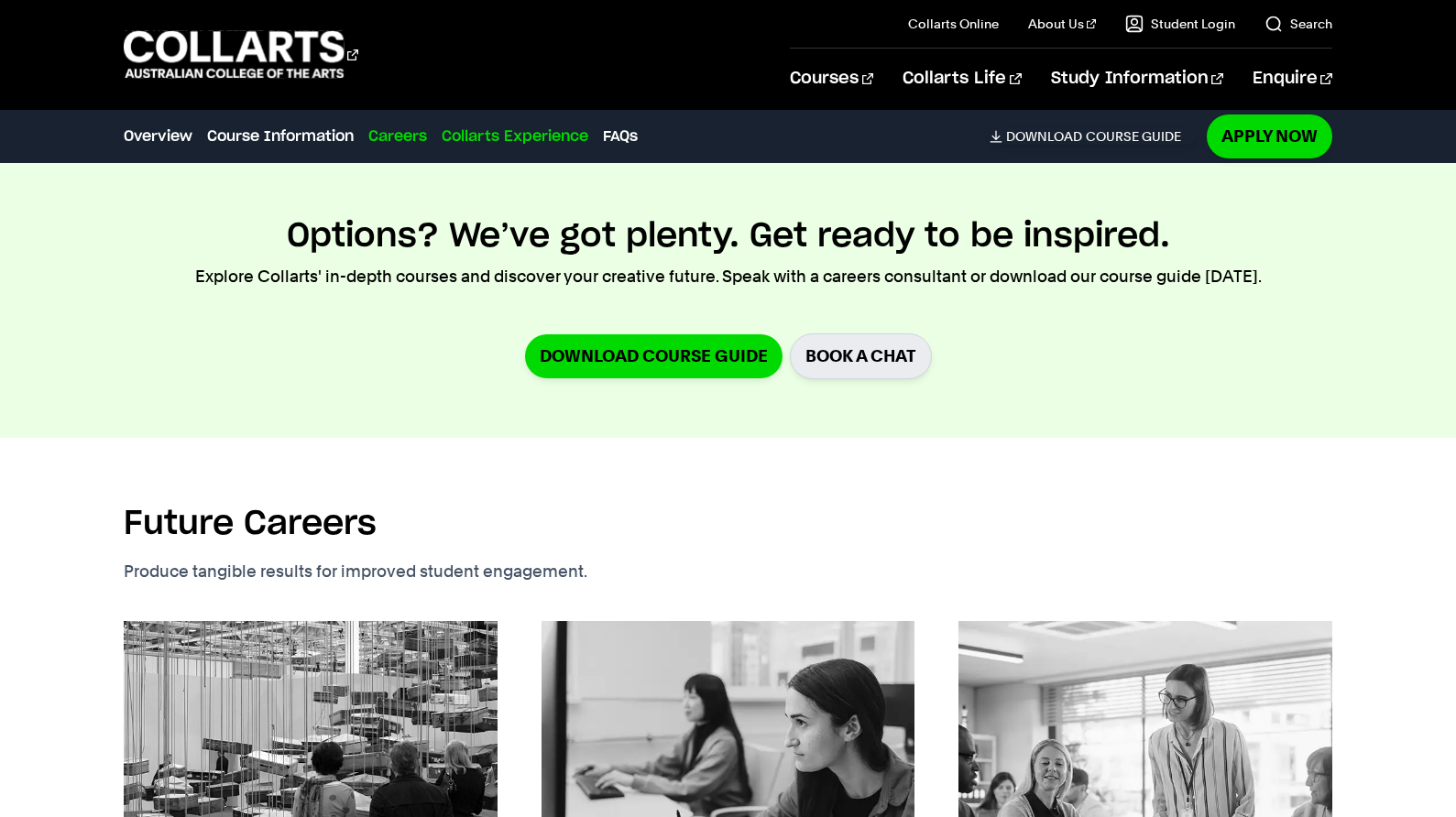
click at [530, 140] on link "Collarts Experience" at bounding box center [515, 136] width 147 height 22
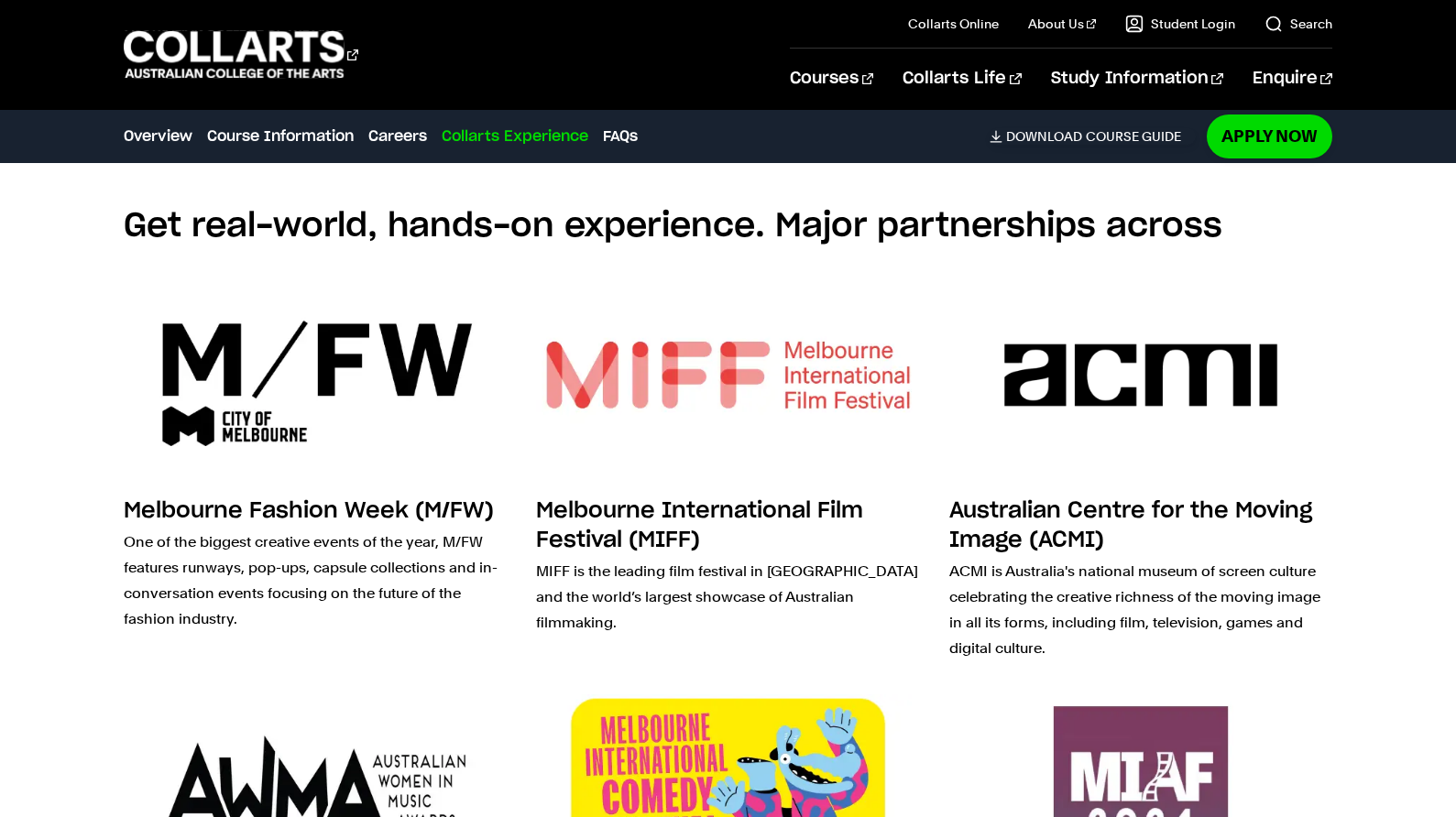
scroll to position [2716, 0]
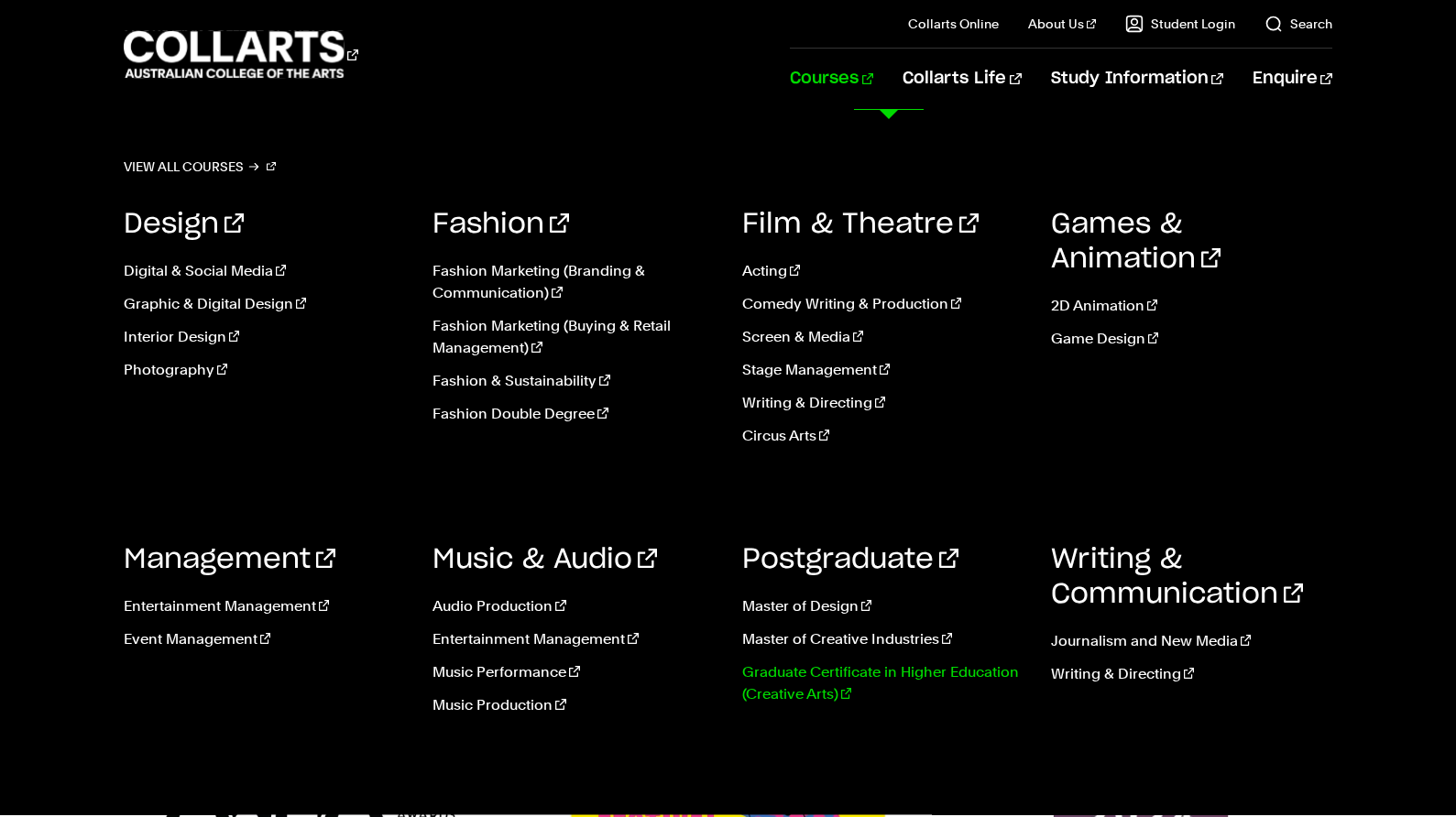
click at [854, 676] on link "Graduate Certificate in Higher Education (Creative Arts)" at bounding box center [882, 684] width 281 height 44
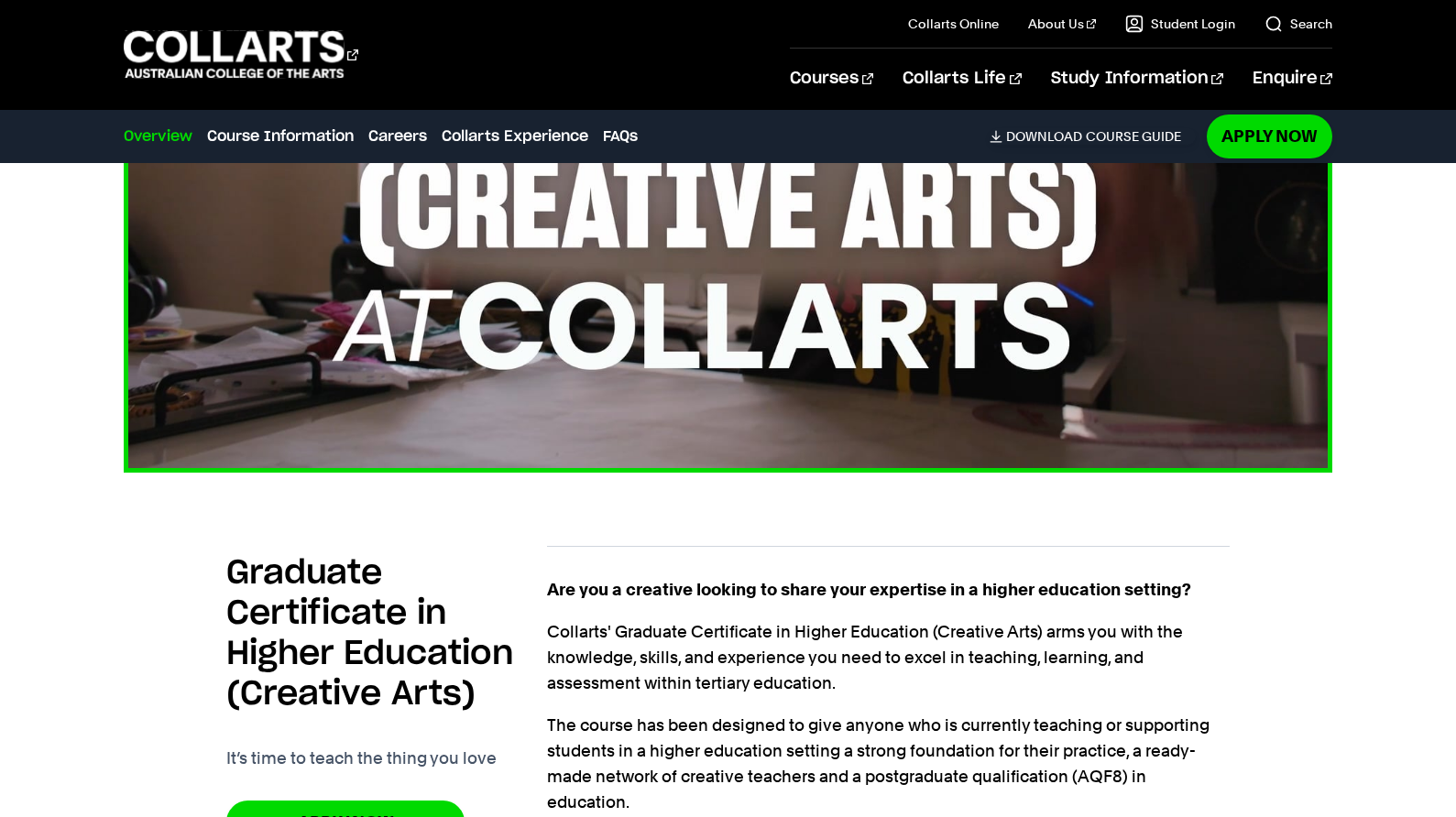
scroll to position [1191, 0]
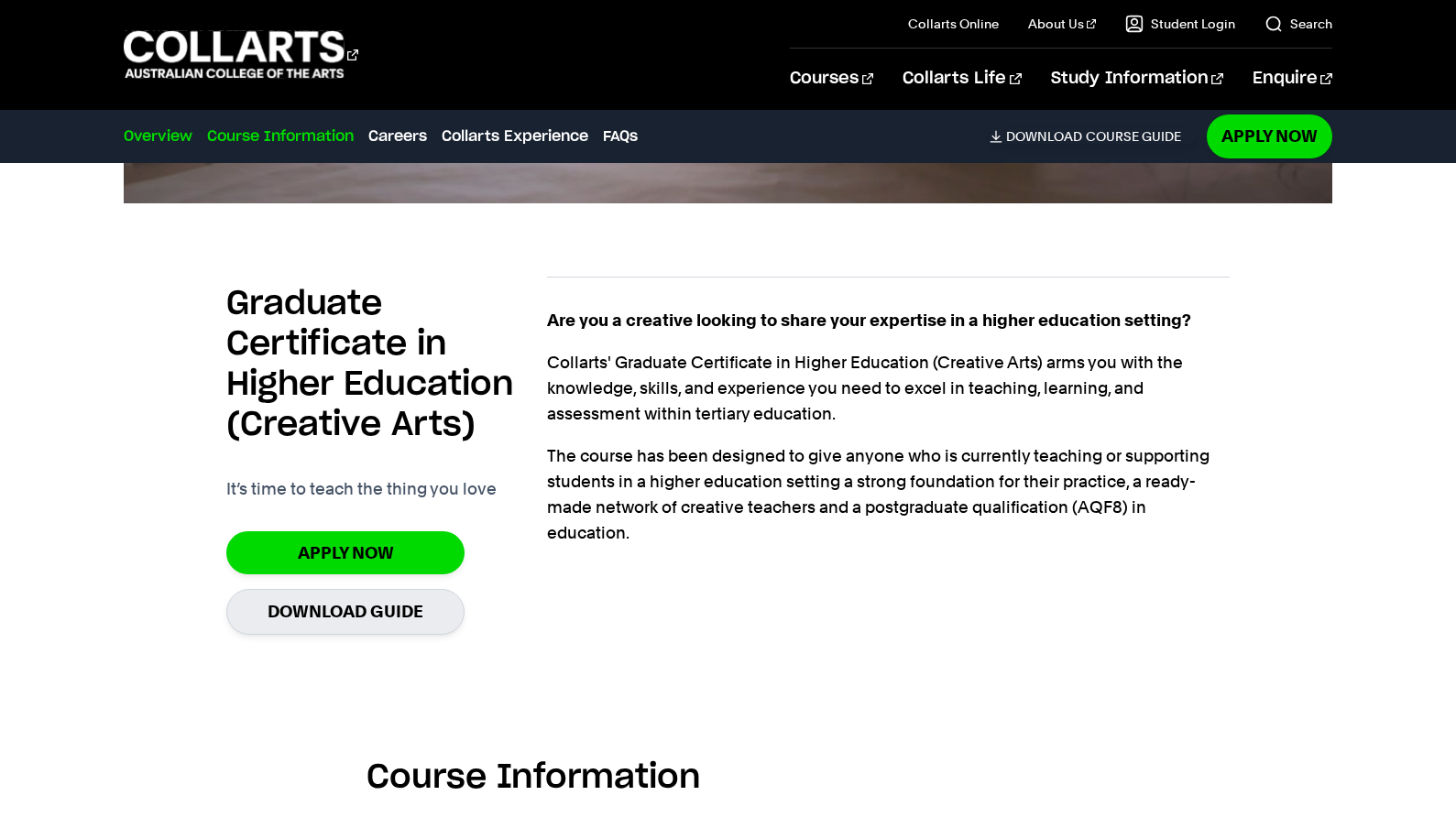
click at [320, 135] on link "Course Information" at bounding box center [280, 136] width 147 height 22
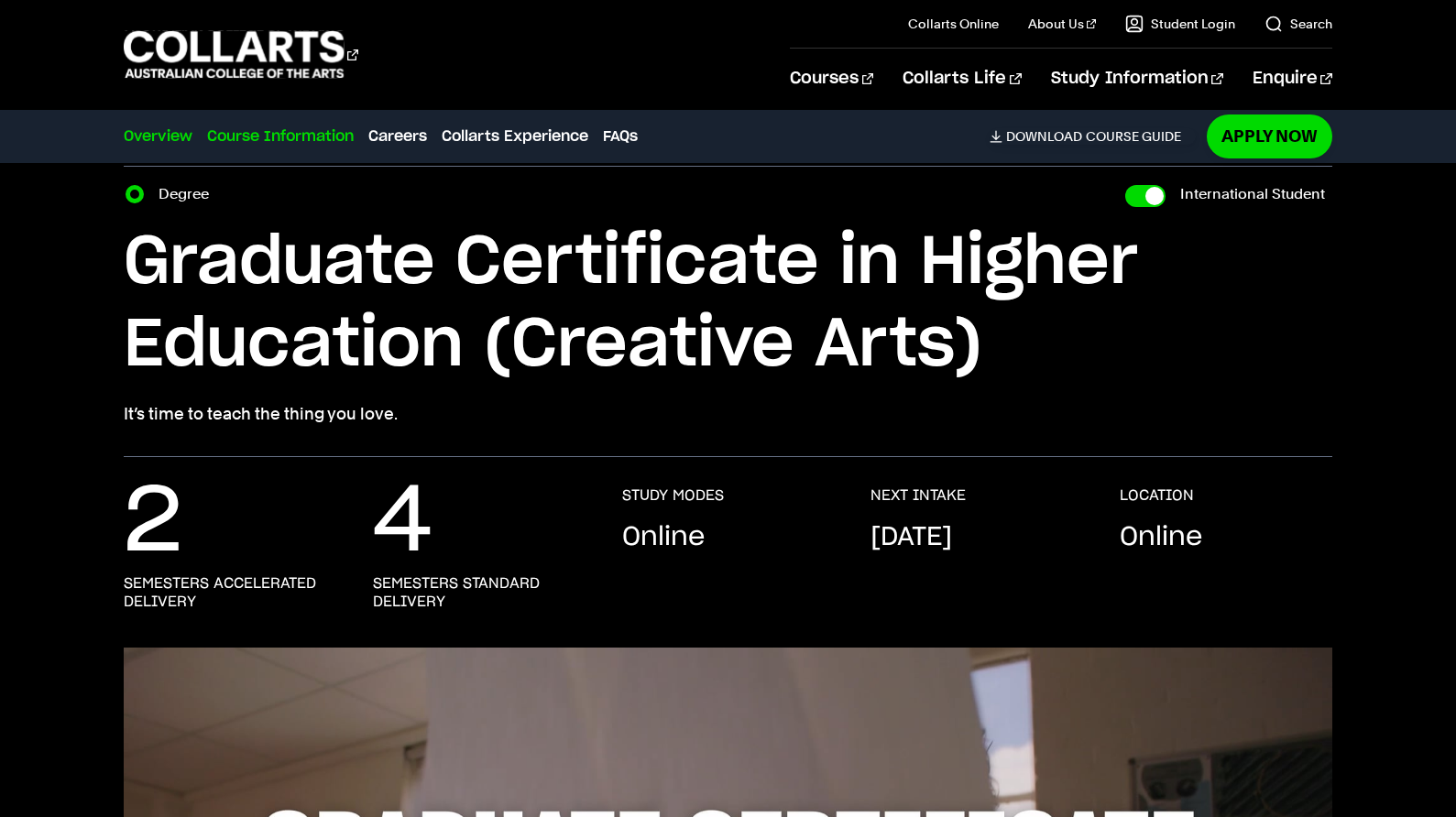
scroll to position [0, 0]
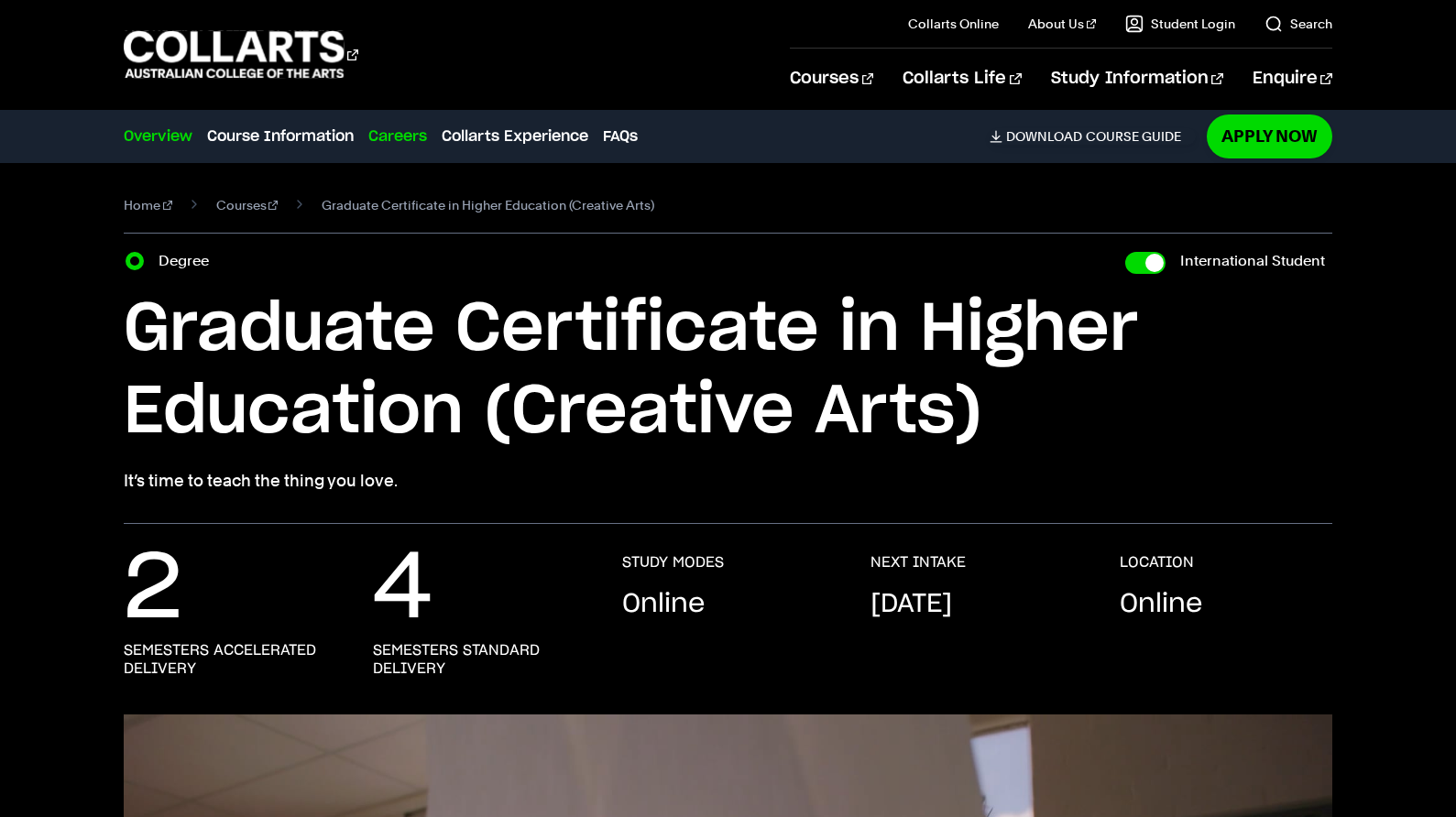
click at [404, 137] on link "Careers" at bounding box center [397, 136] width 58 height 22
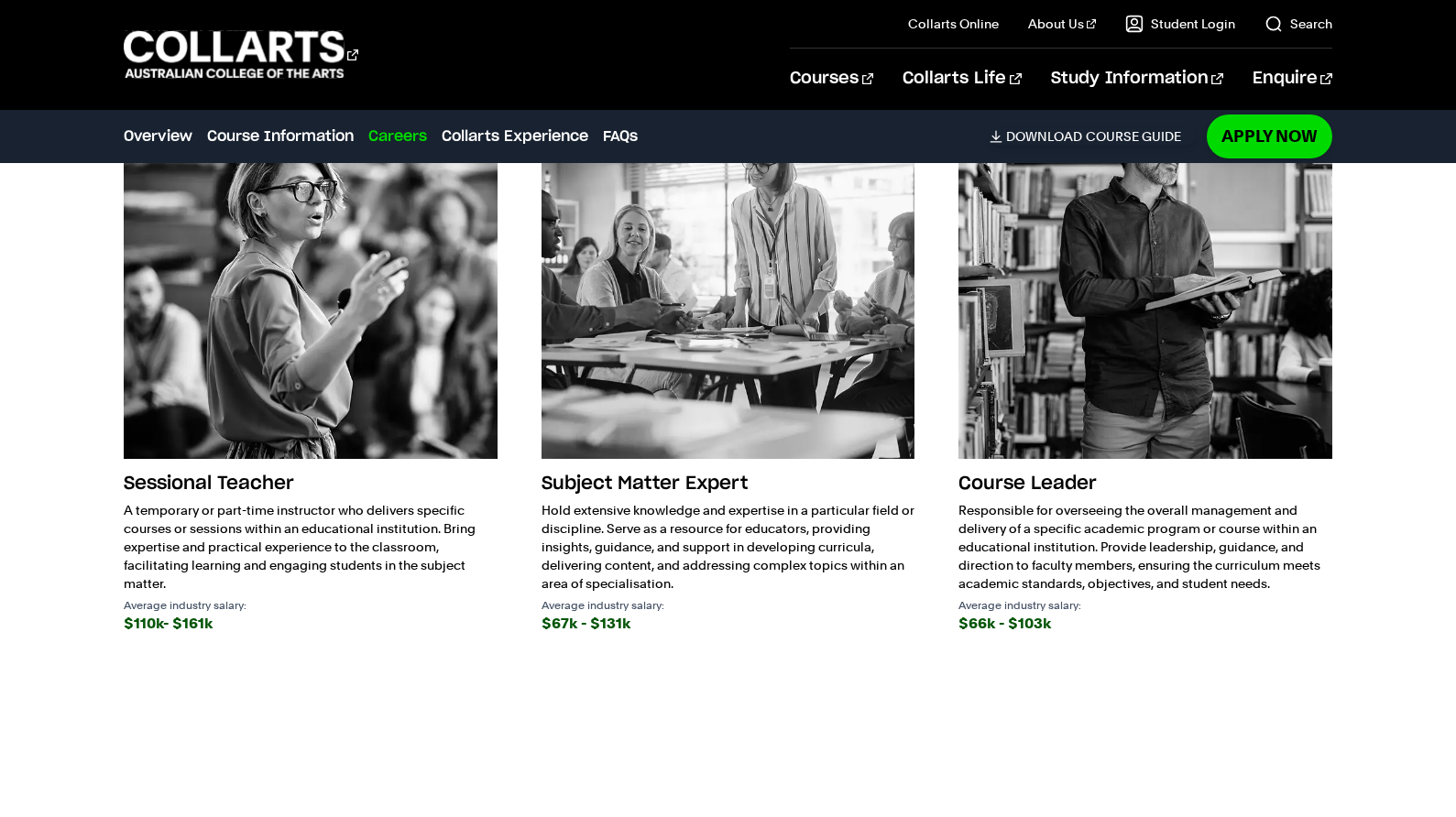
scroll to position [2460, 0]
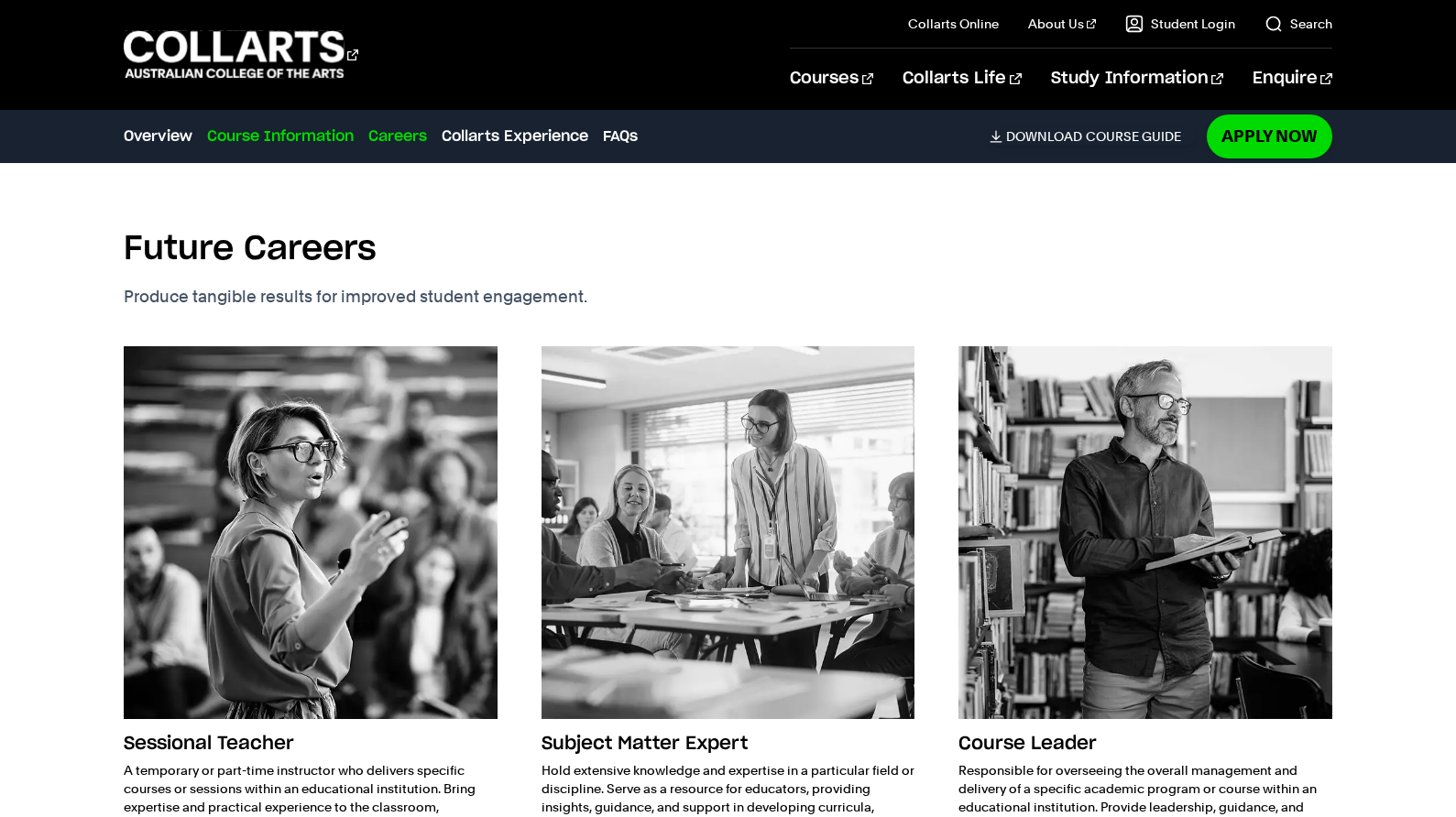
click at [314, 135] on link "Course Information" at bounding box center [280, 136] width 147 height 22
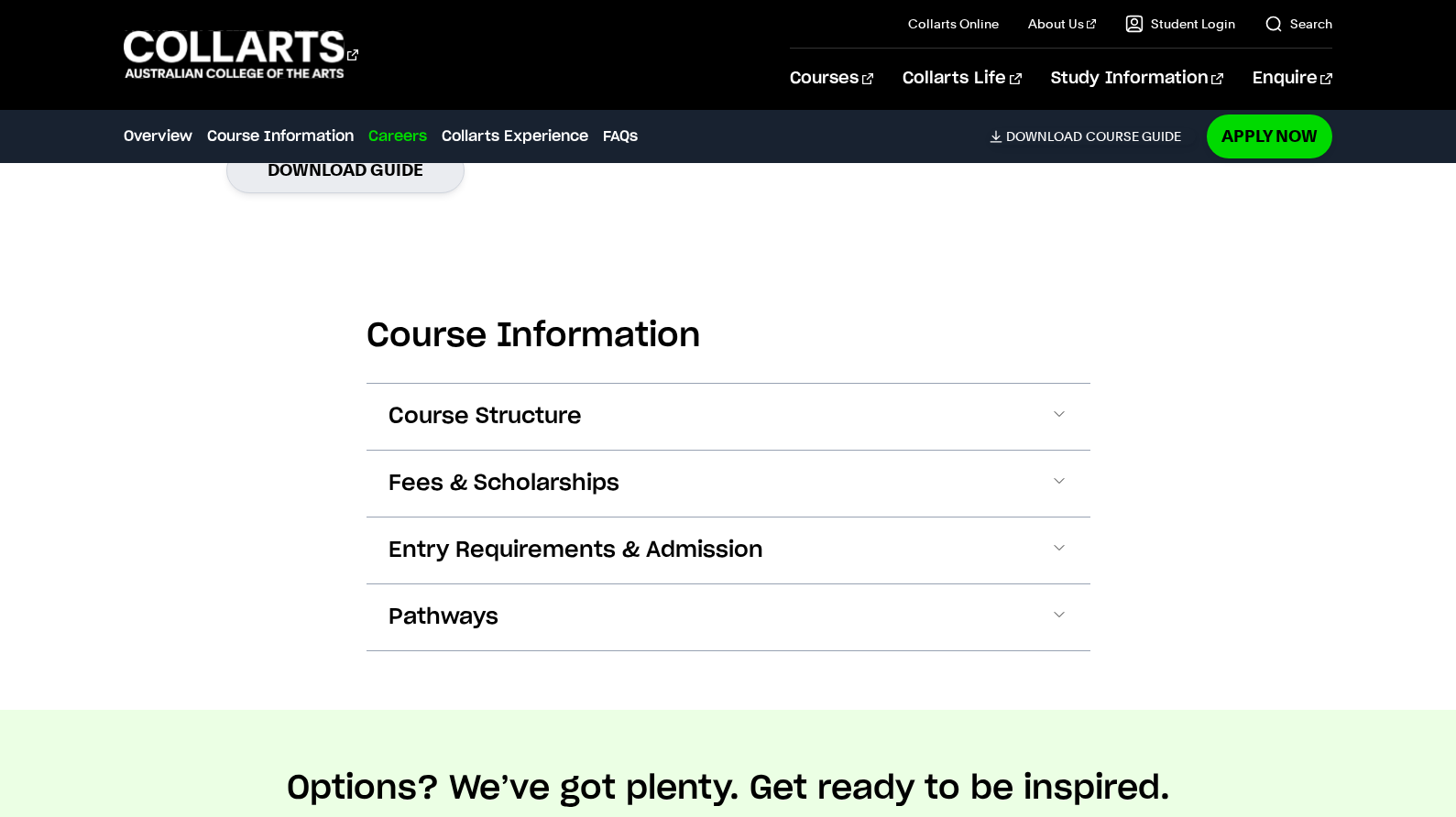
scroll to position [1740, 0]
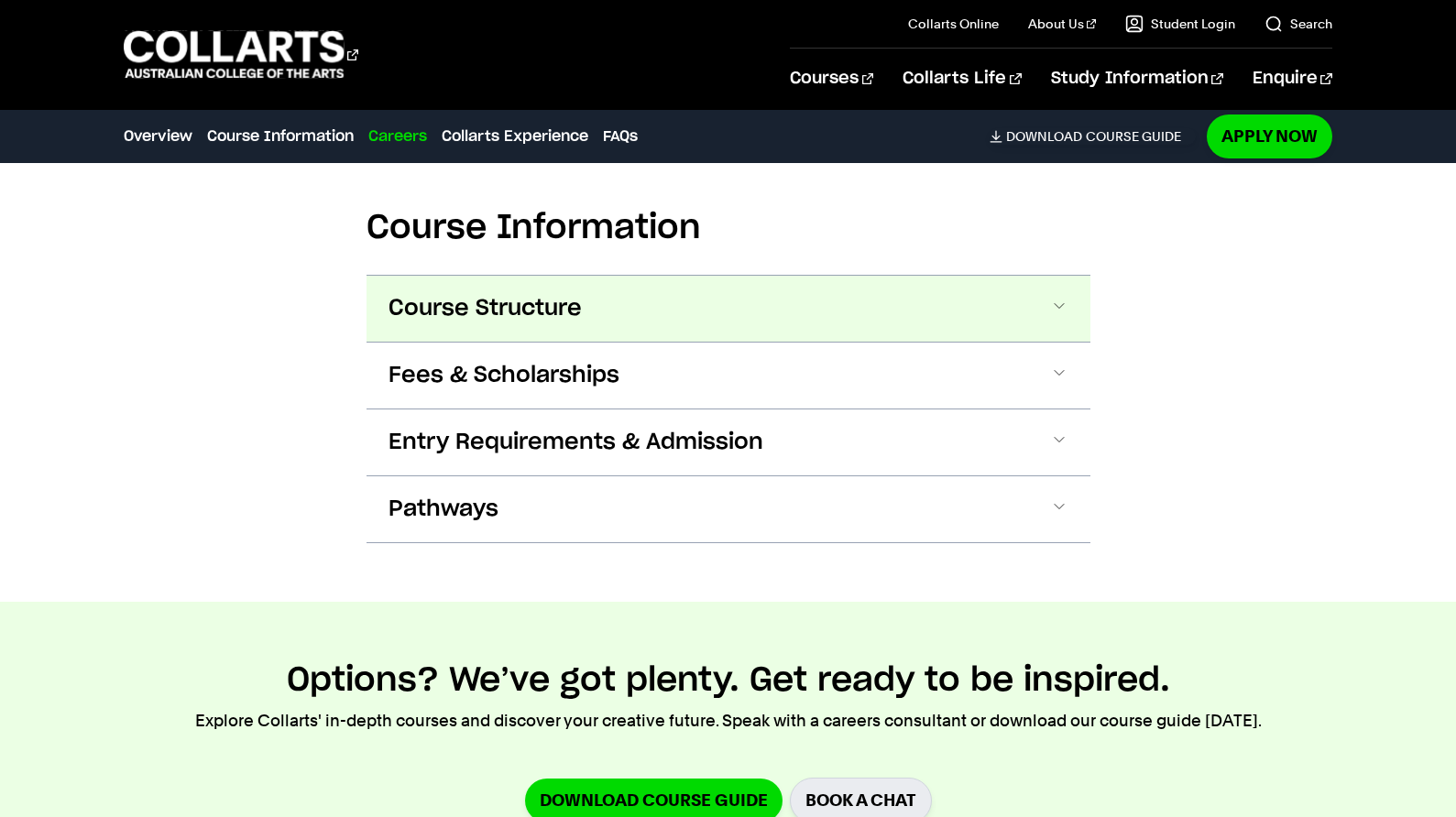
click at [1058, 305] on span at bounding box center [1058, 308] width 18 height 24
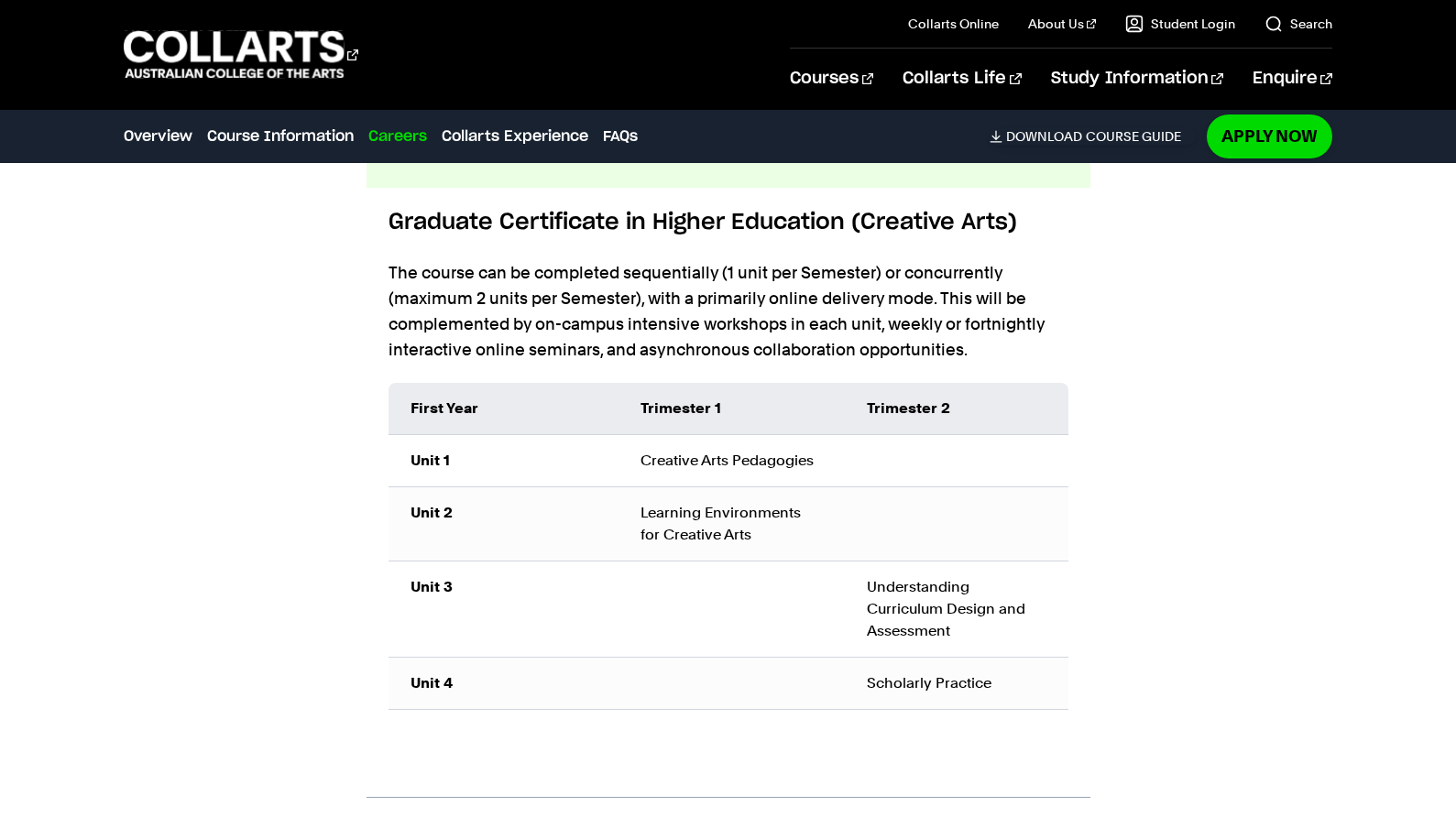
scroll to position [1760, 0]
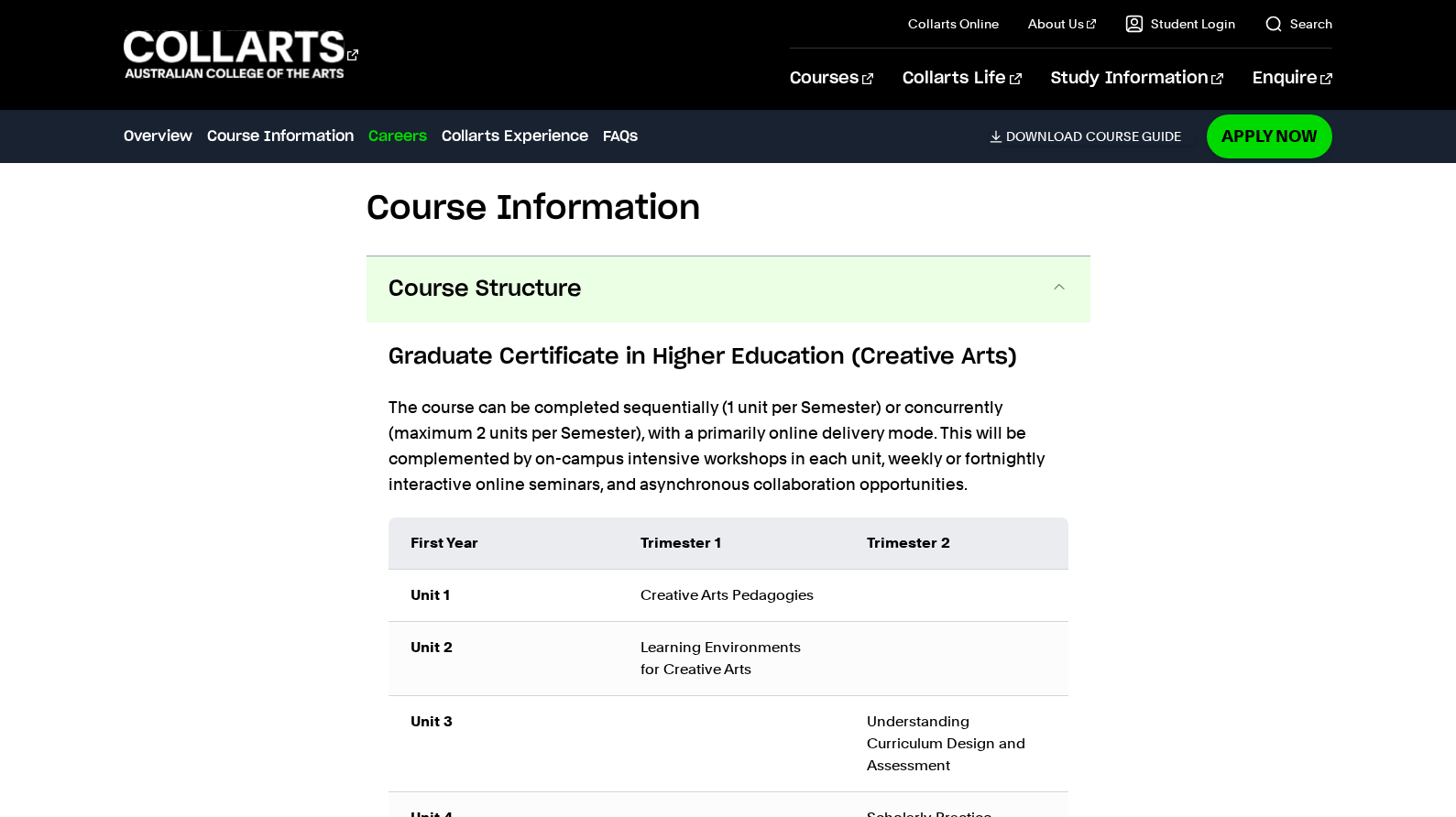
click at [1053, 292] on span at bounding box center [1058, 289] width 18 height 24
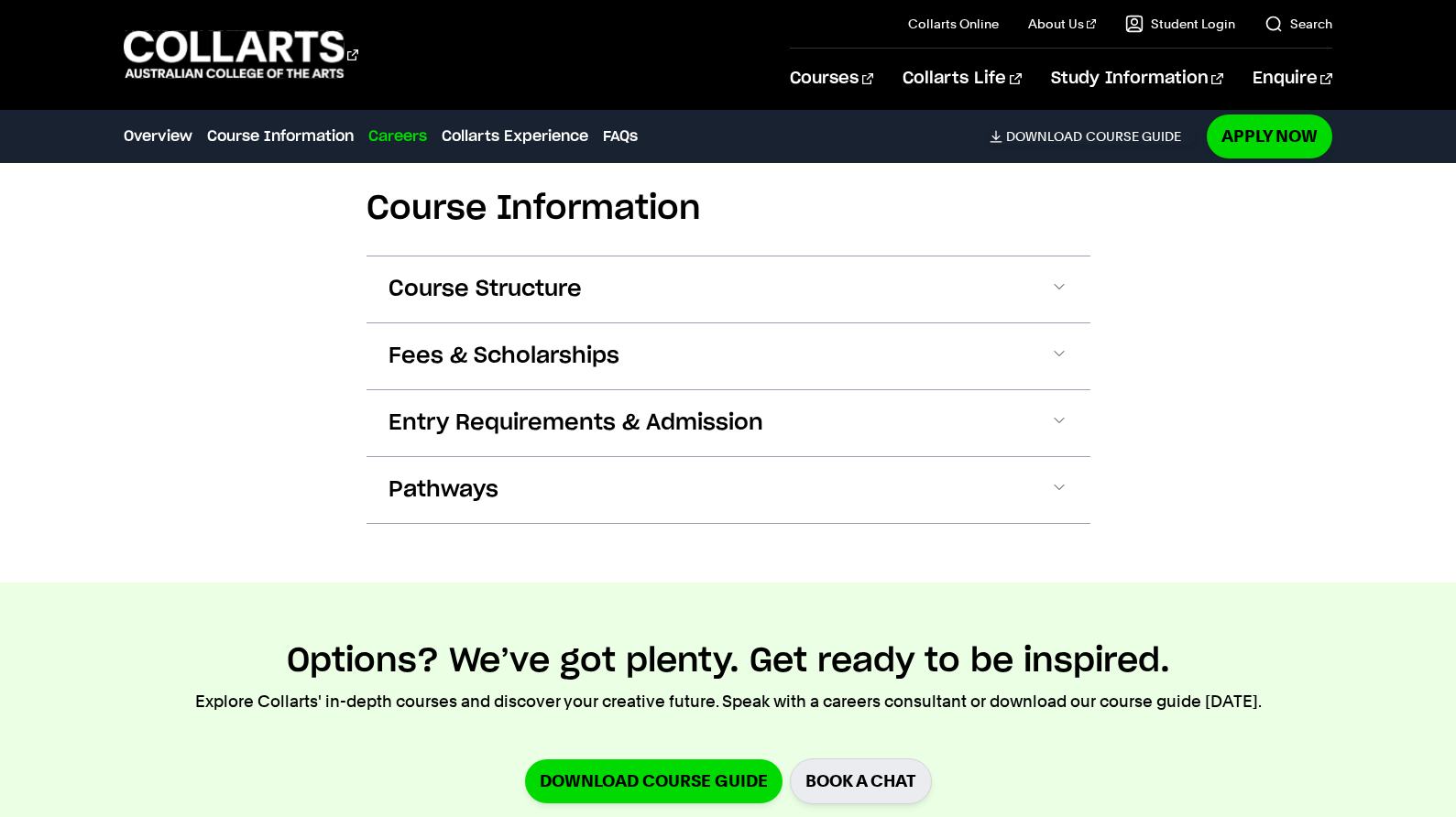
scroll to position [0, 0]
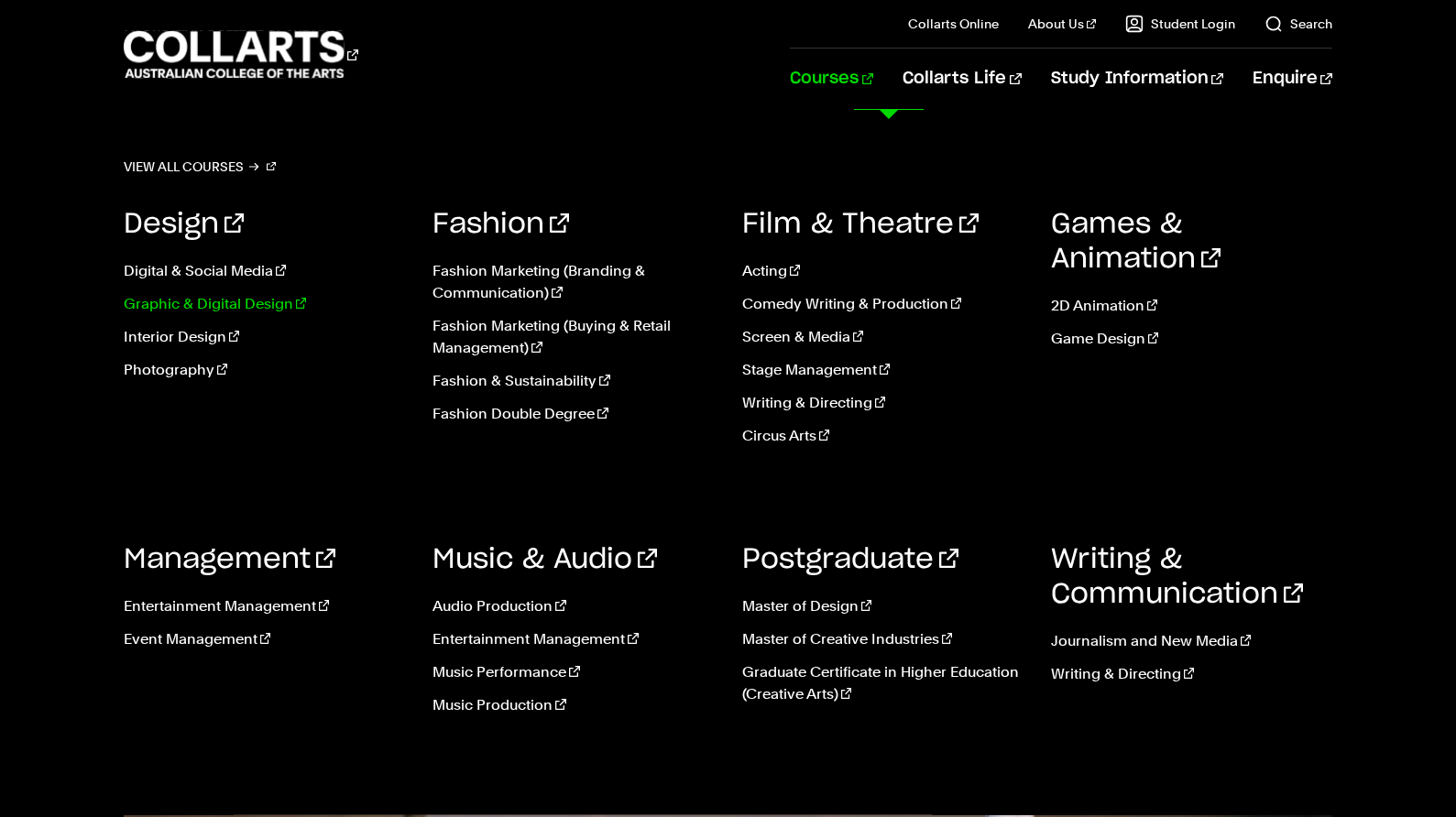
click at [229, 304] on link "Graphic & Digital Design" at bounding box center [264, 303] width 281 height 22
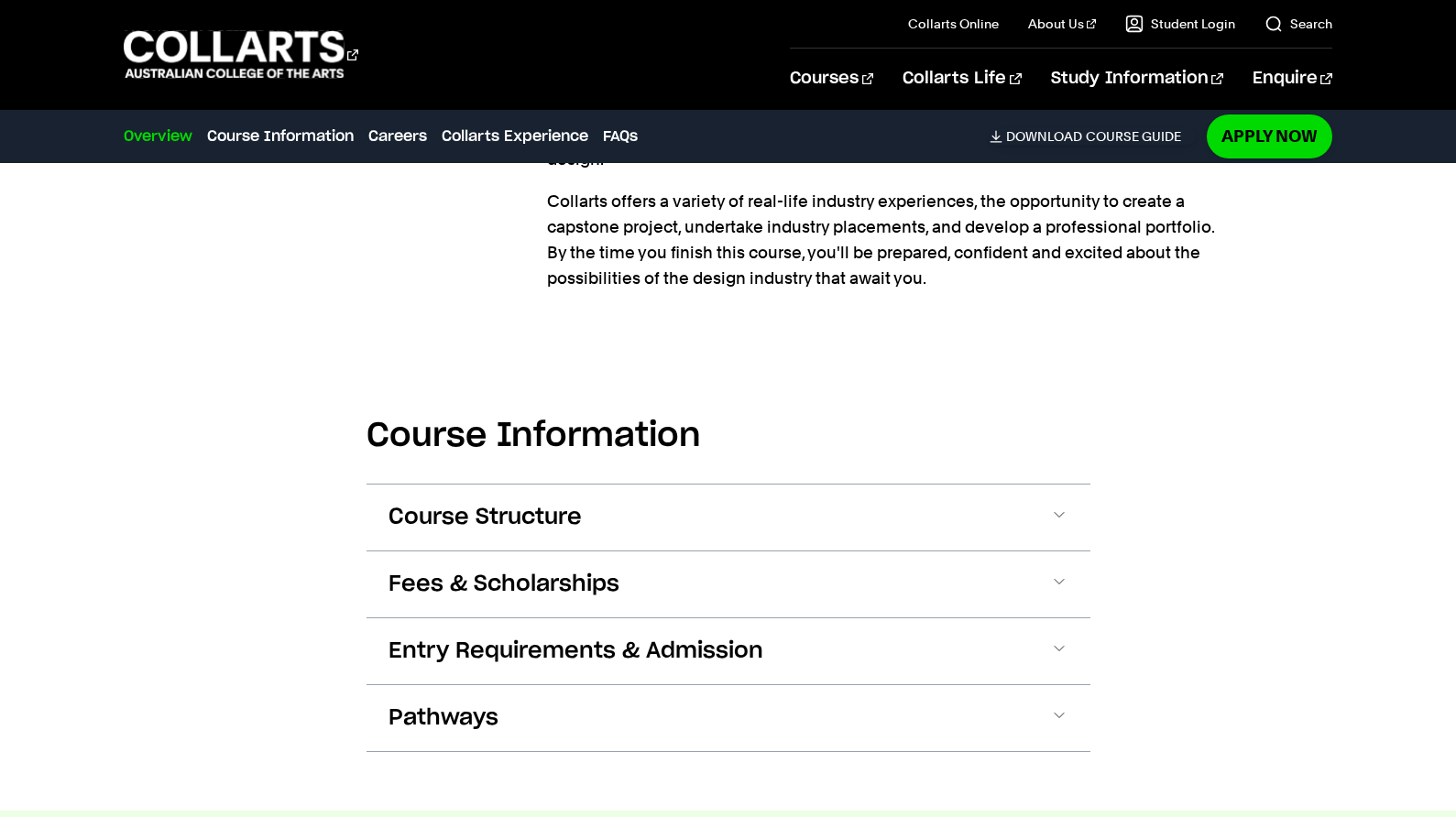
scroll to position [1924, 0]
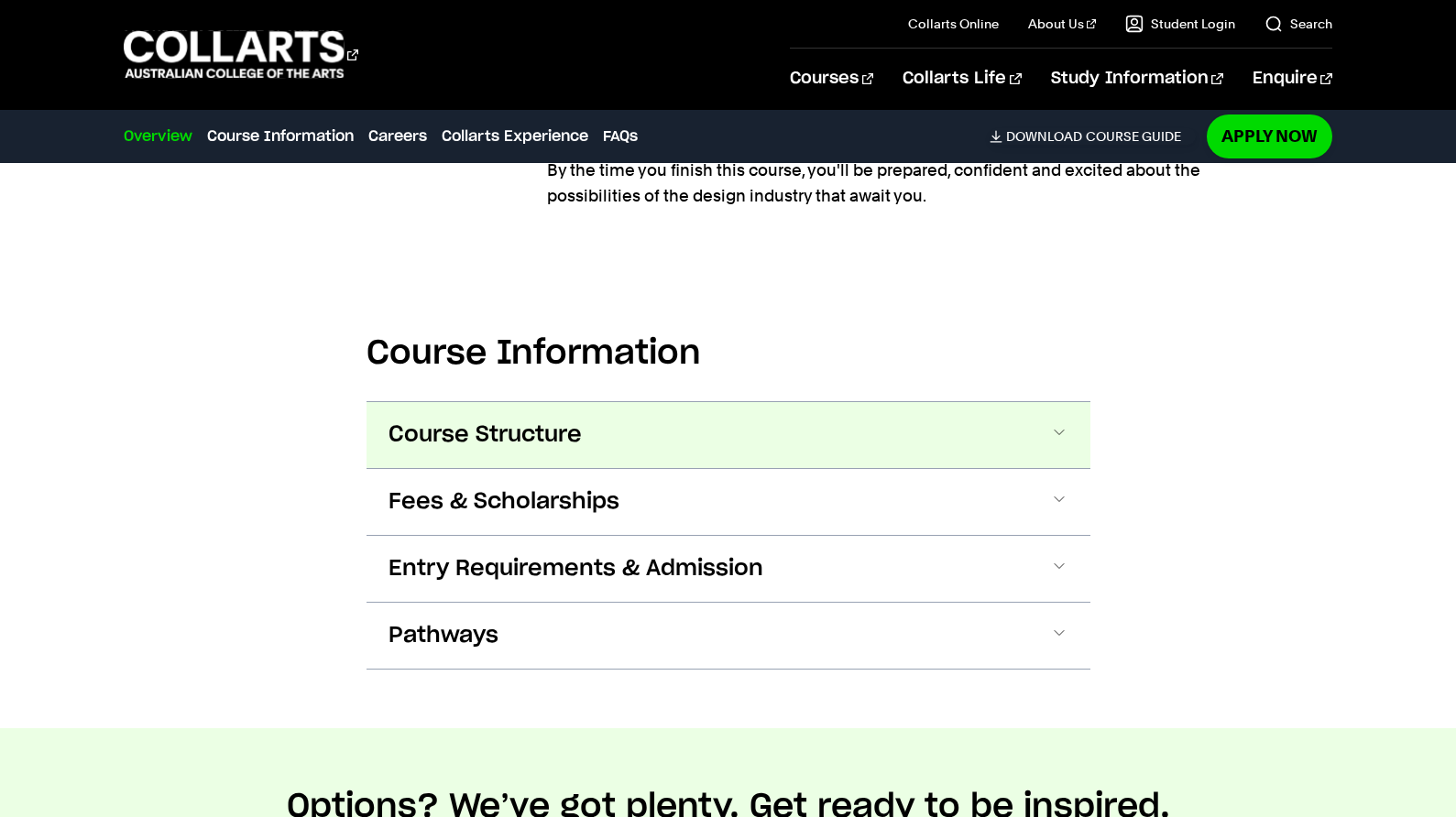
click at [1055, 423] on span at bounding box center [1058, 435] width 18 height 24
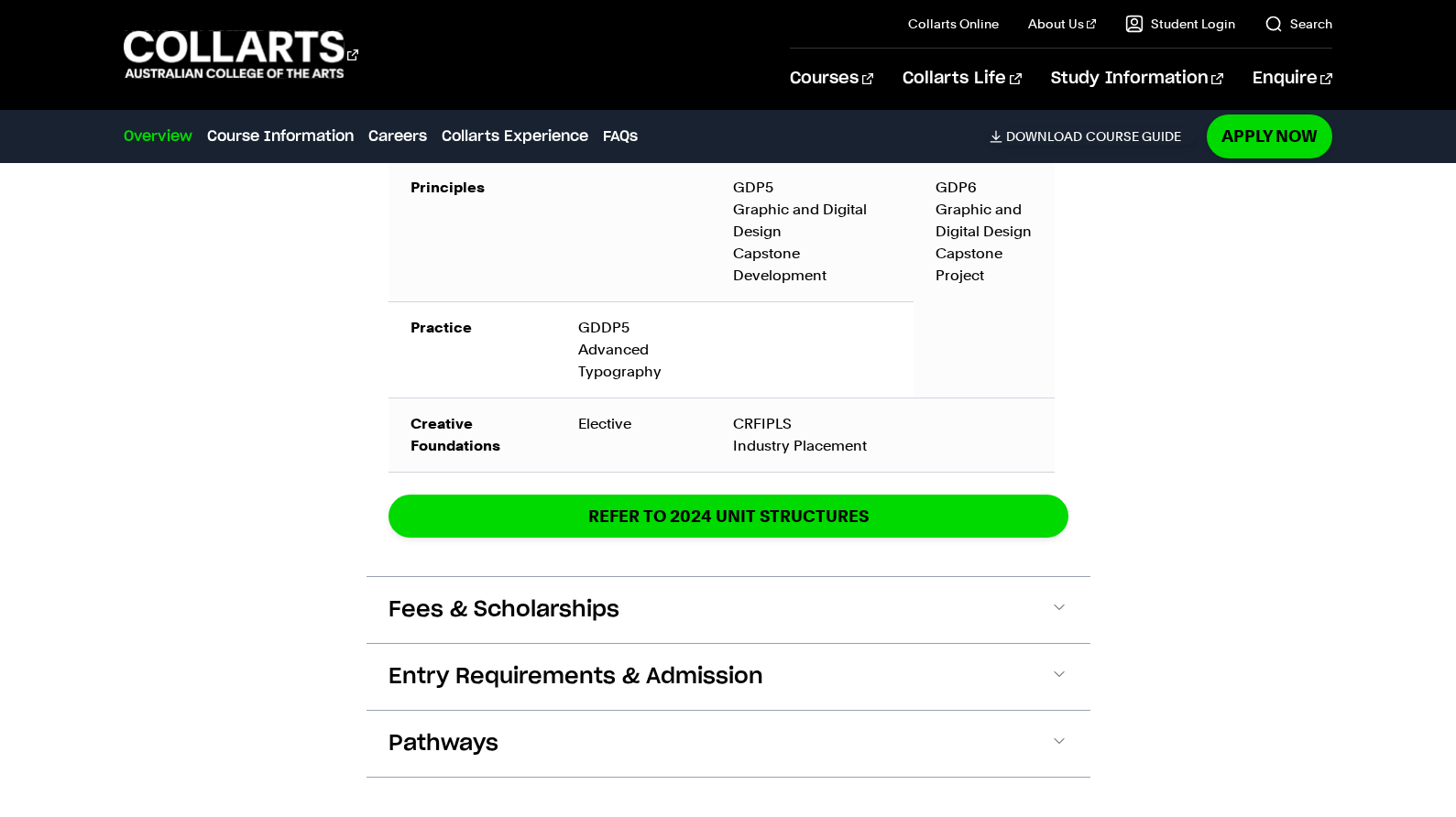
scroll to position [3681, 0]
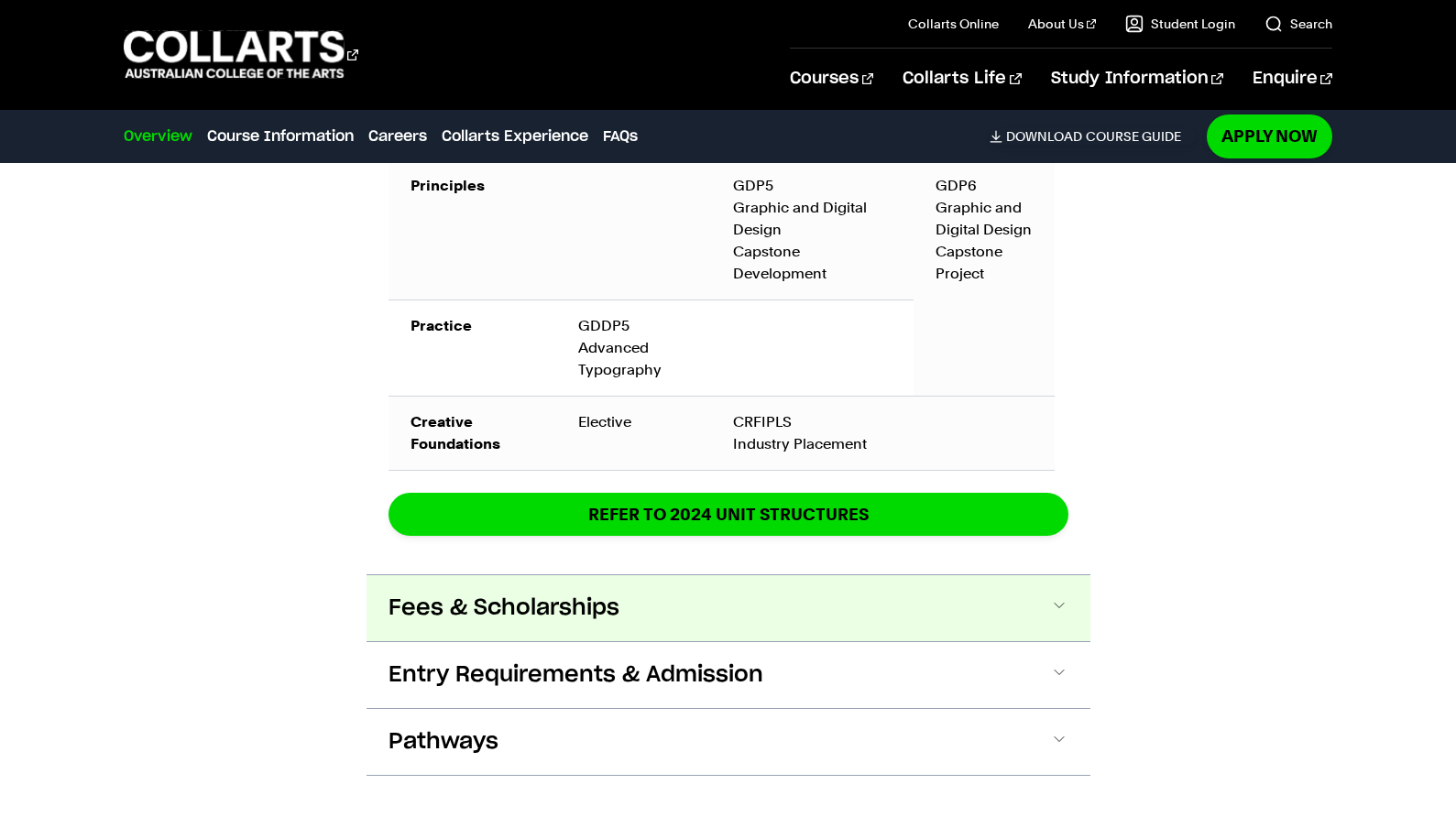
click at [1045, 575] on button "Fees & Scholarships" at bounding box center [728, 607] width 724 height 66
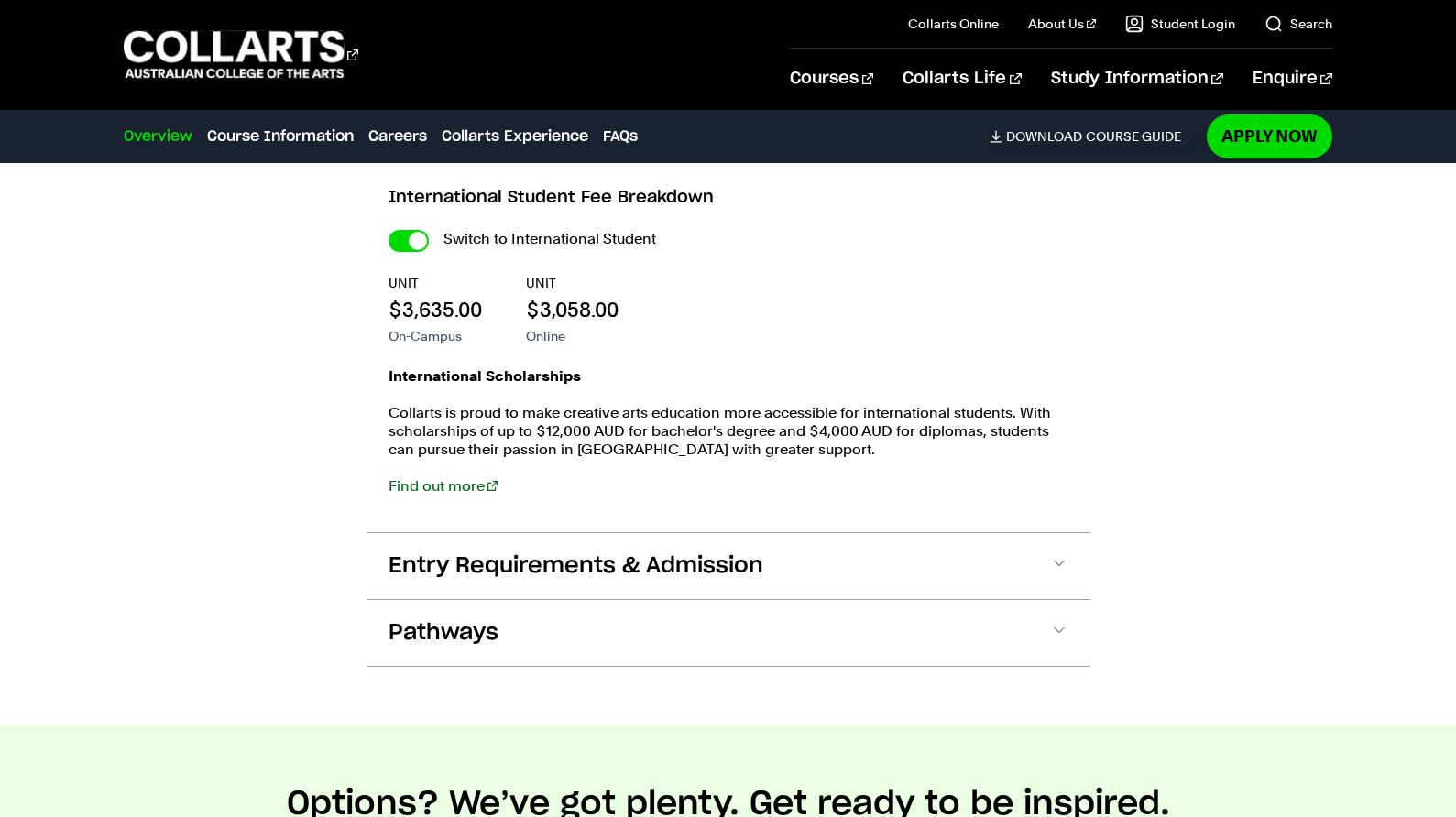
scroll to position [4238, 0]
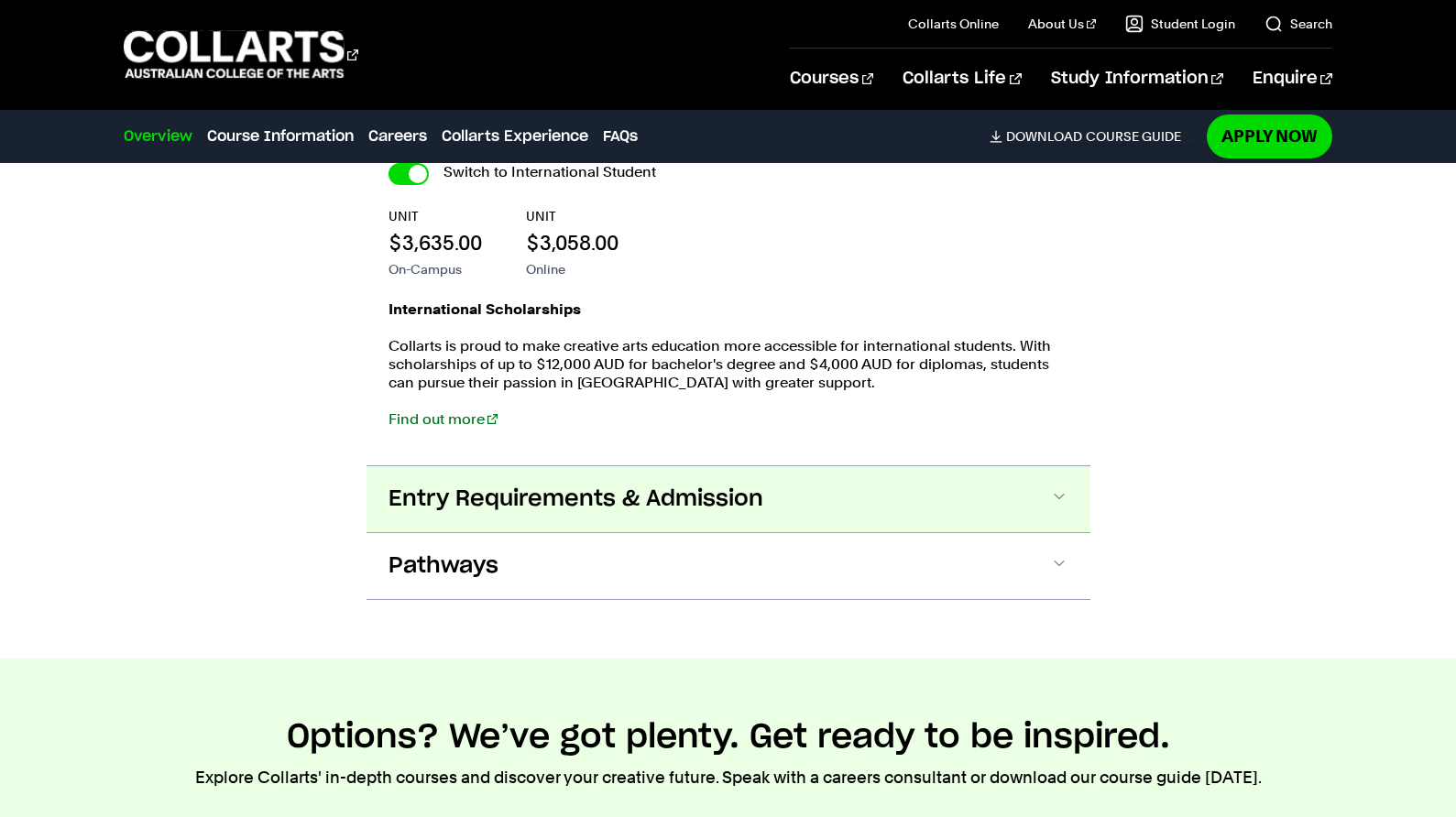
click at [1054, 487] on span at bounding box center [1058, 499] width 18 height 24
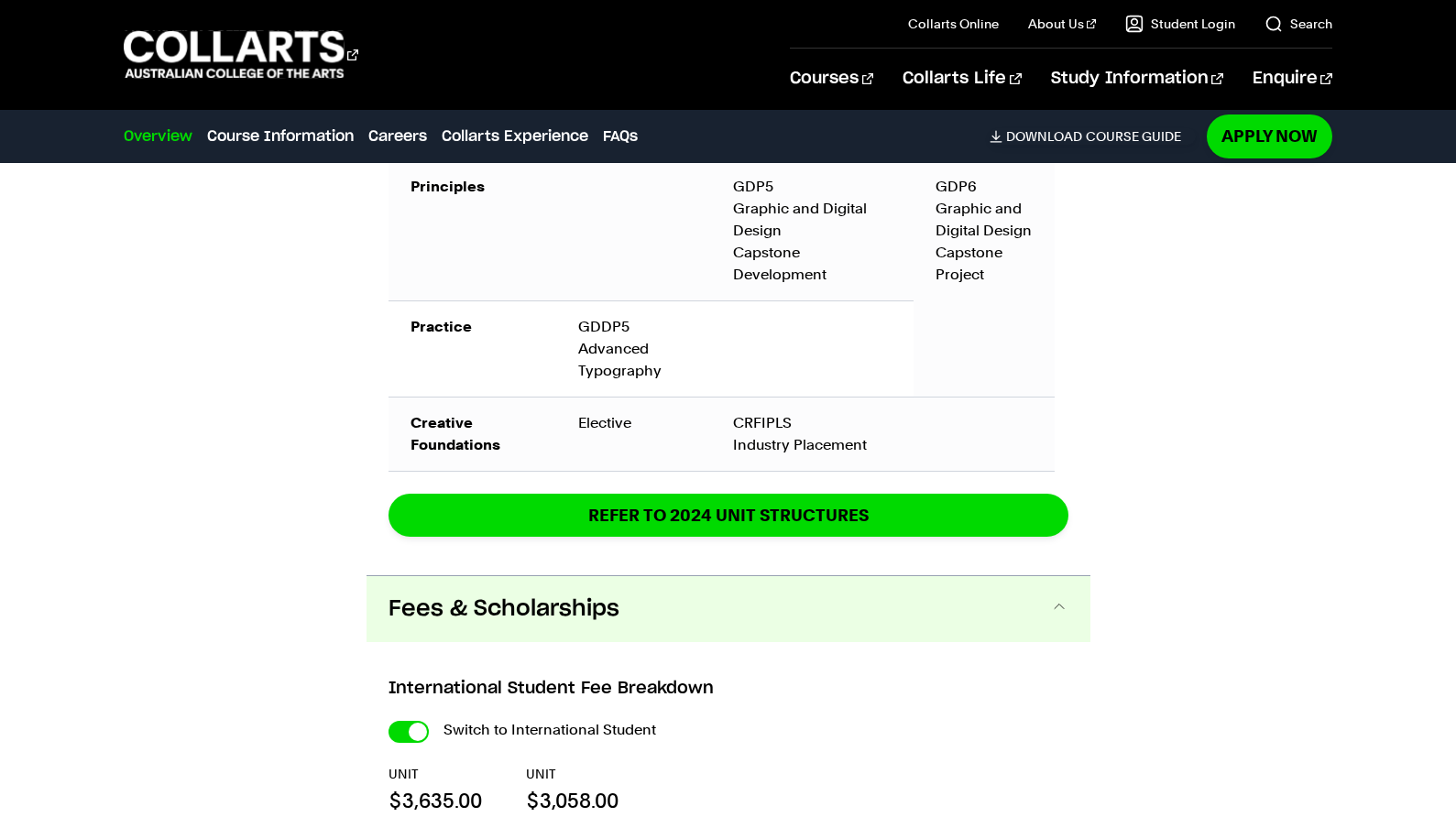
scroll to position [3678, 0]
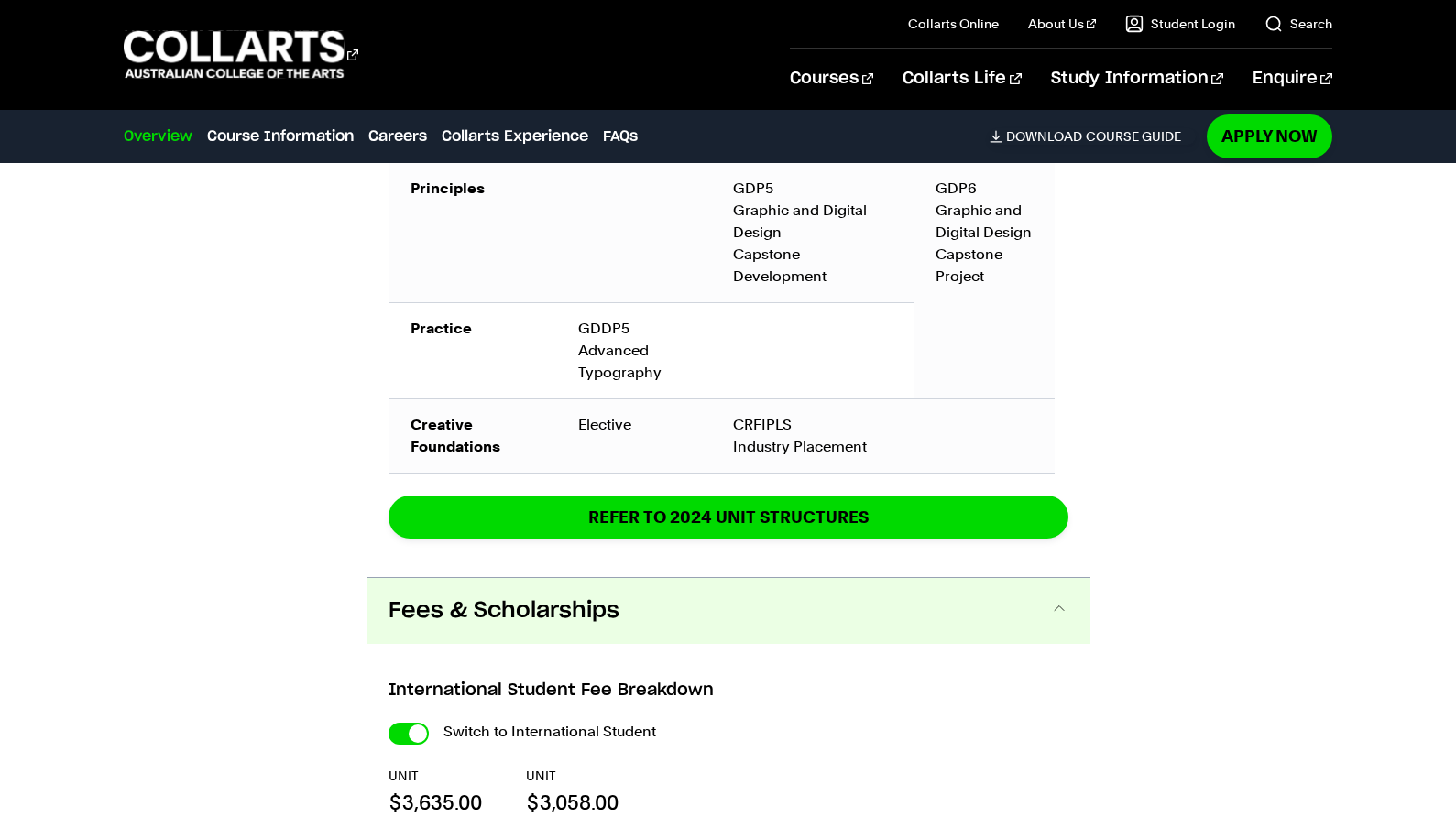
click at [1052, 599] on span at bounding box center [1058, 610] width 18 height 24
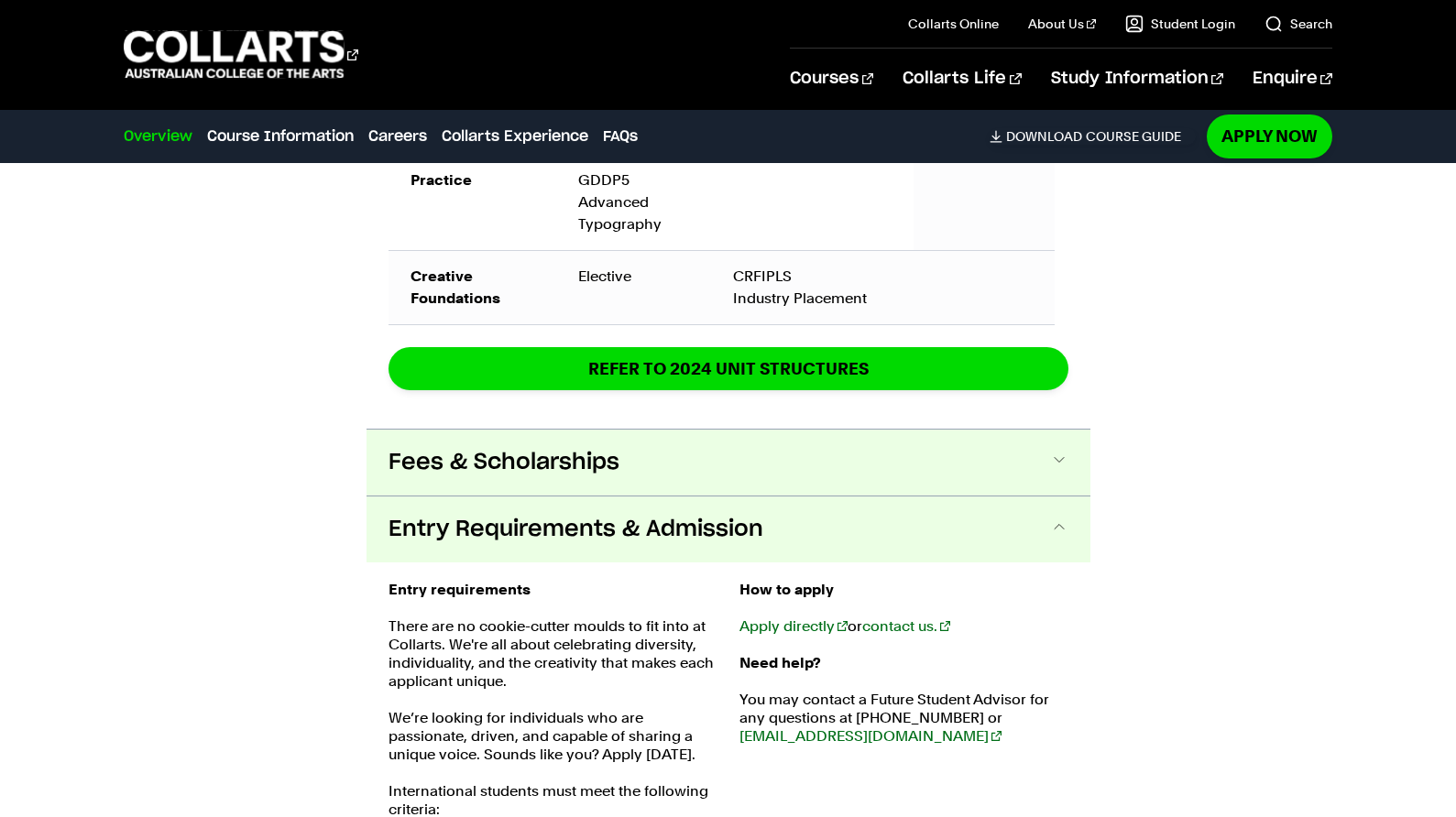
scroll to position [3861, 0]
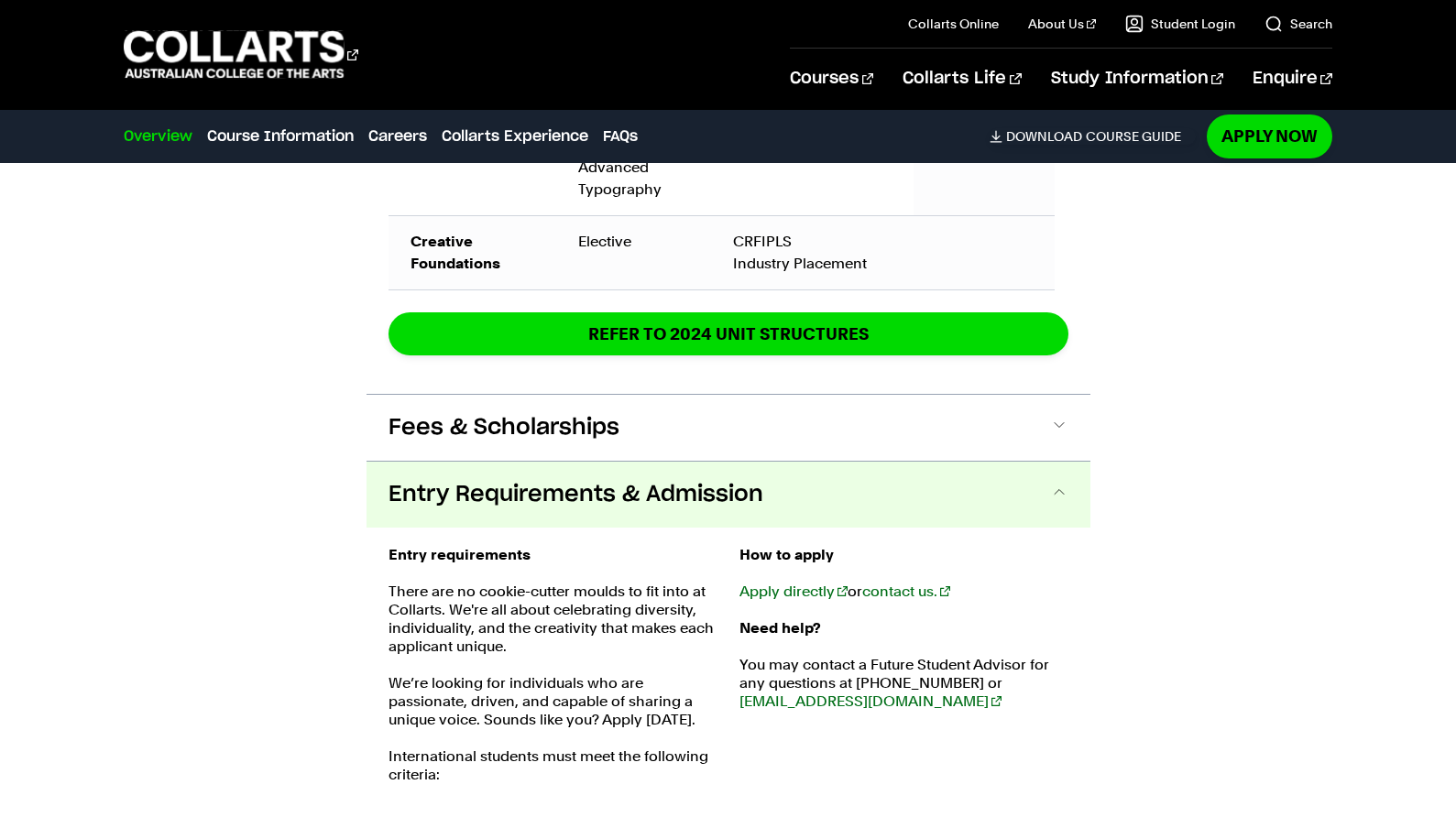
click at [1051, 482] on span at bounding box center [1058, 494] width 18 height 24
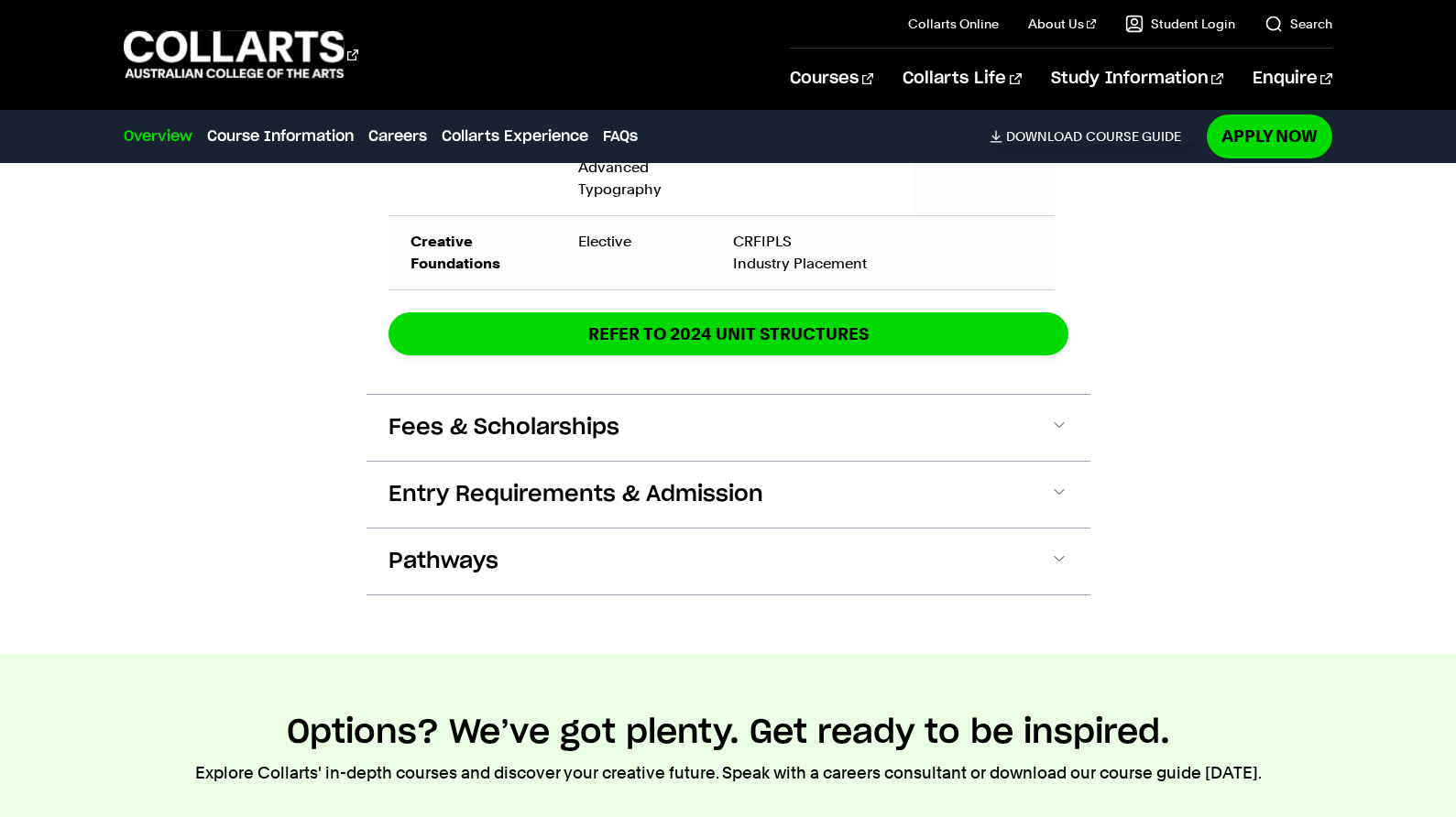
scroll to position [0, 0]
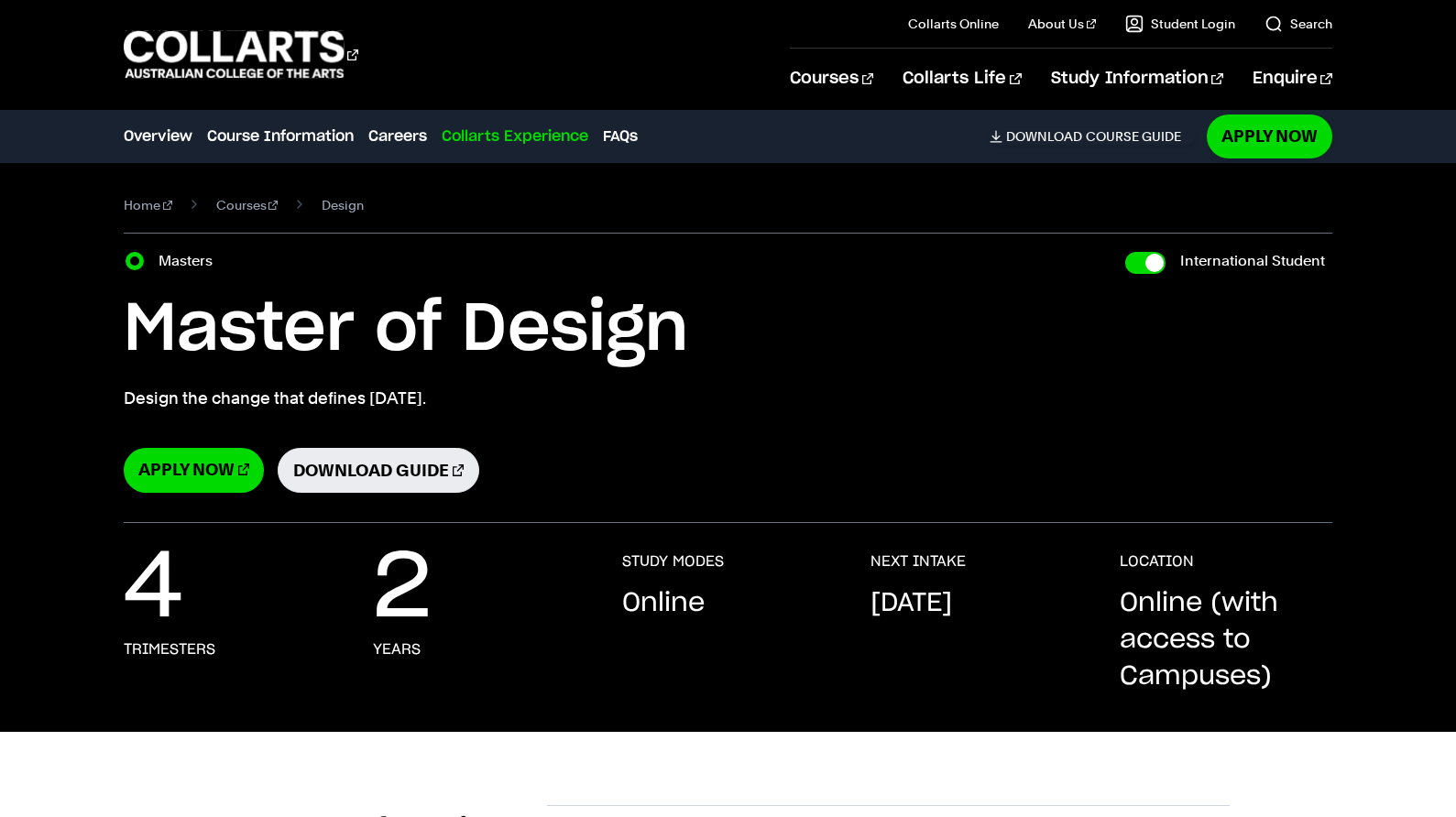
scroll to position [3335, 0]
